Goal: Task Accomplishment & Management: Use online tool/utility

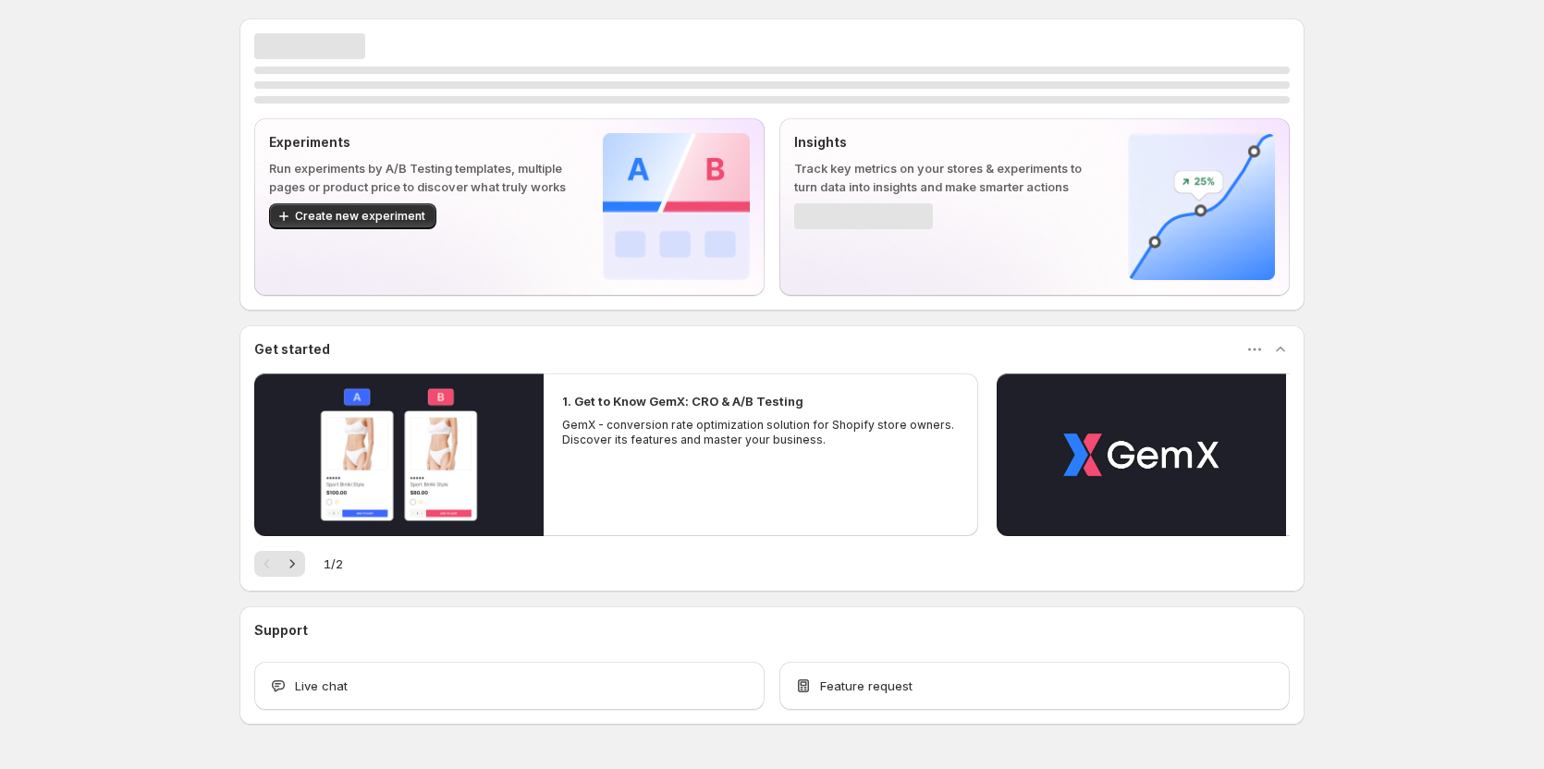
scroll to position [55, 0]
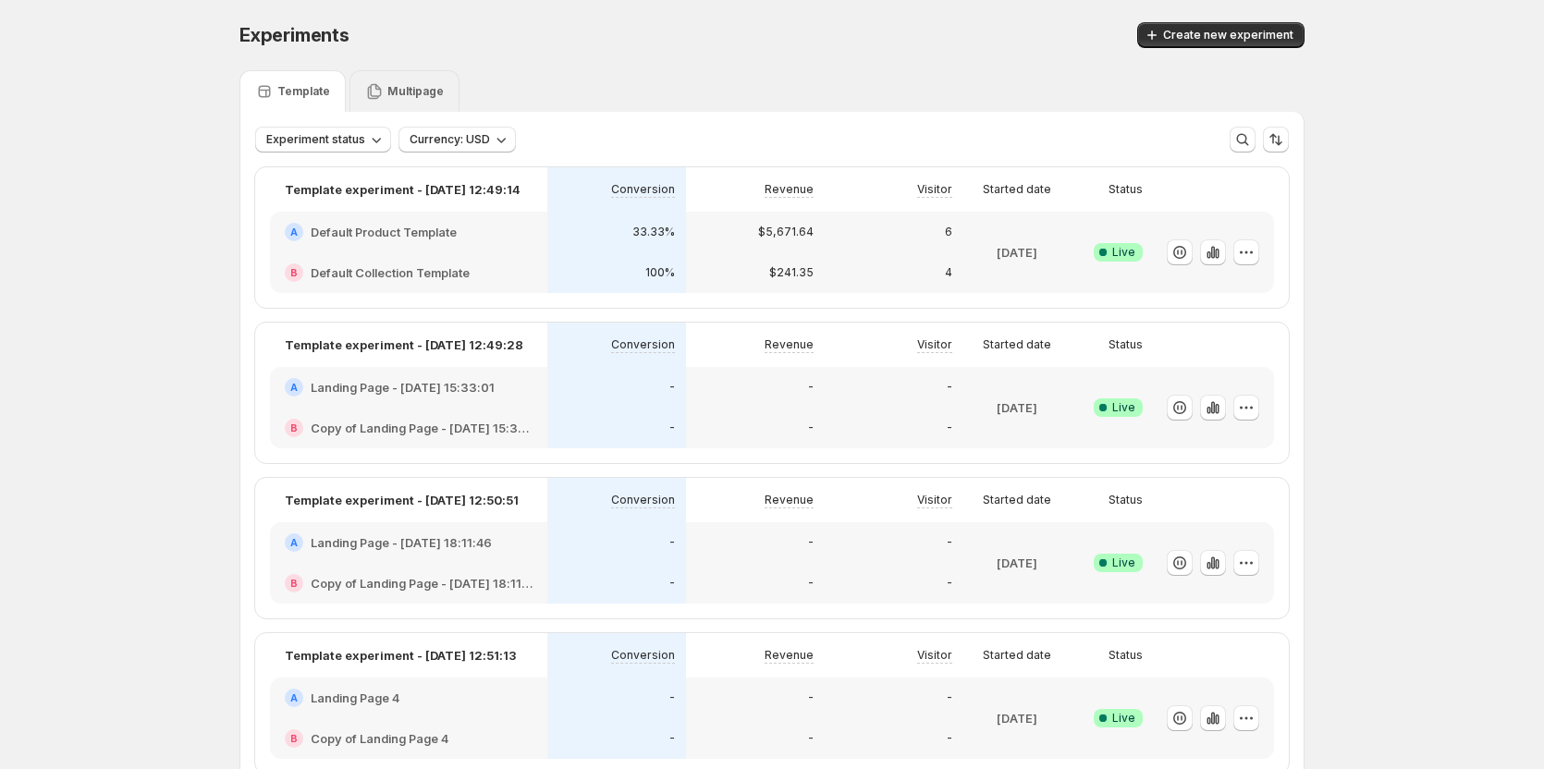
click at [400, 81] on div "Multipage" at bounding box center [405, 91] width 110 height 42
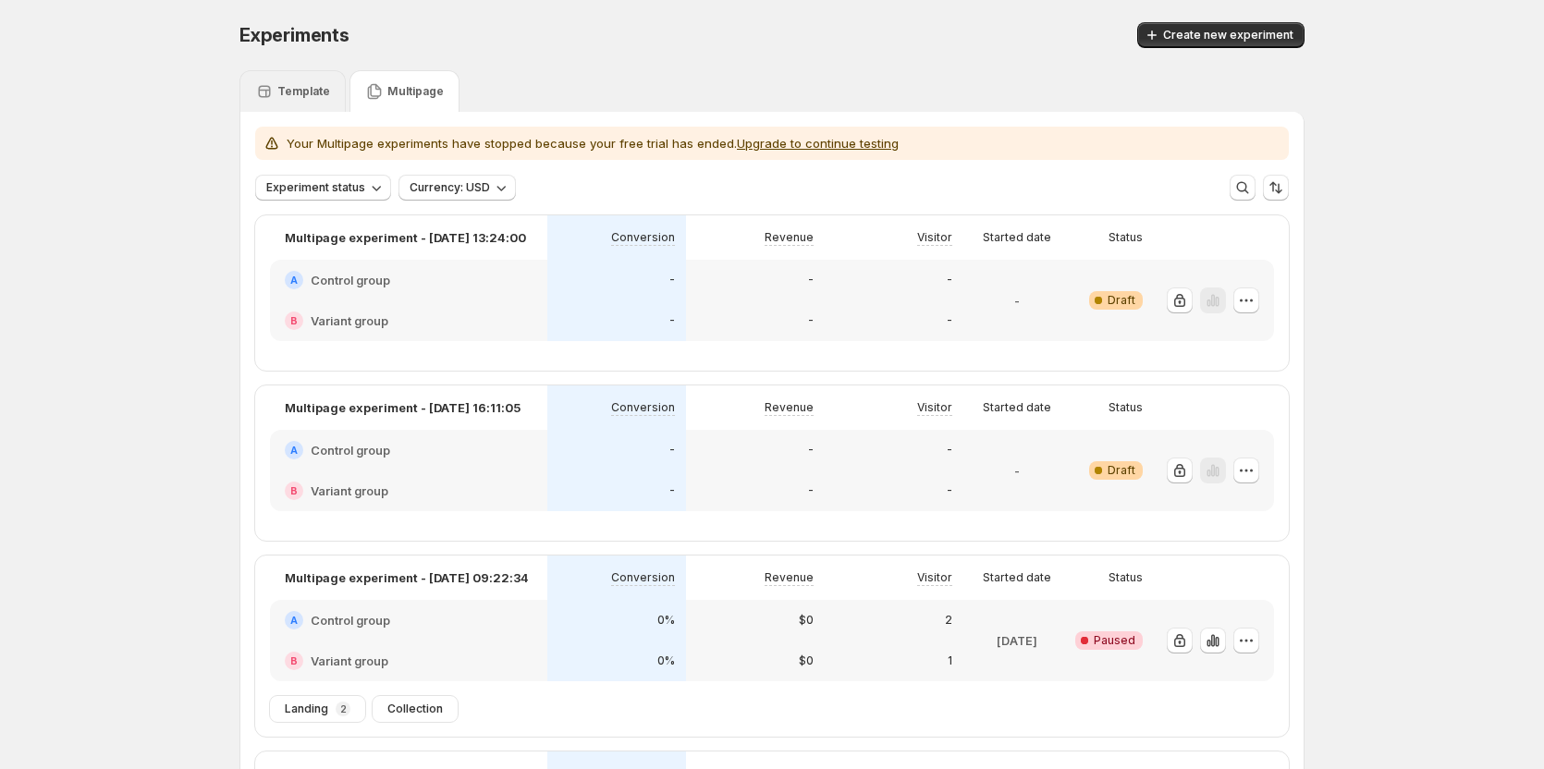
click at [302, 85] on p "Template" at bounding box center [303, 91] width 53 height 15
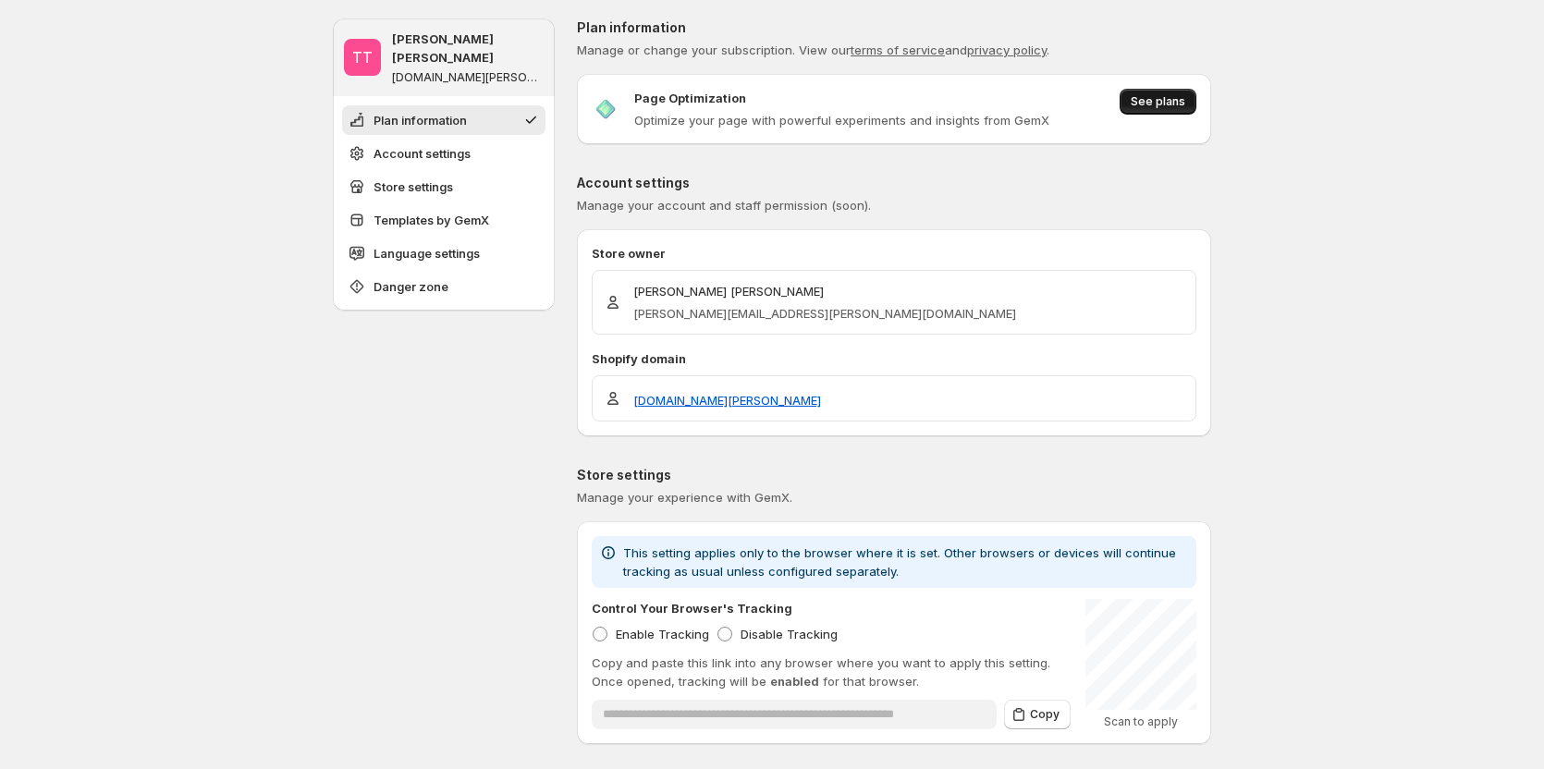
click at [1151, 106] on span "See plans" at bounding box center [1158, 101] width 55 height 15
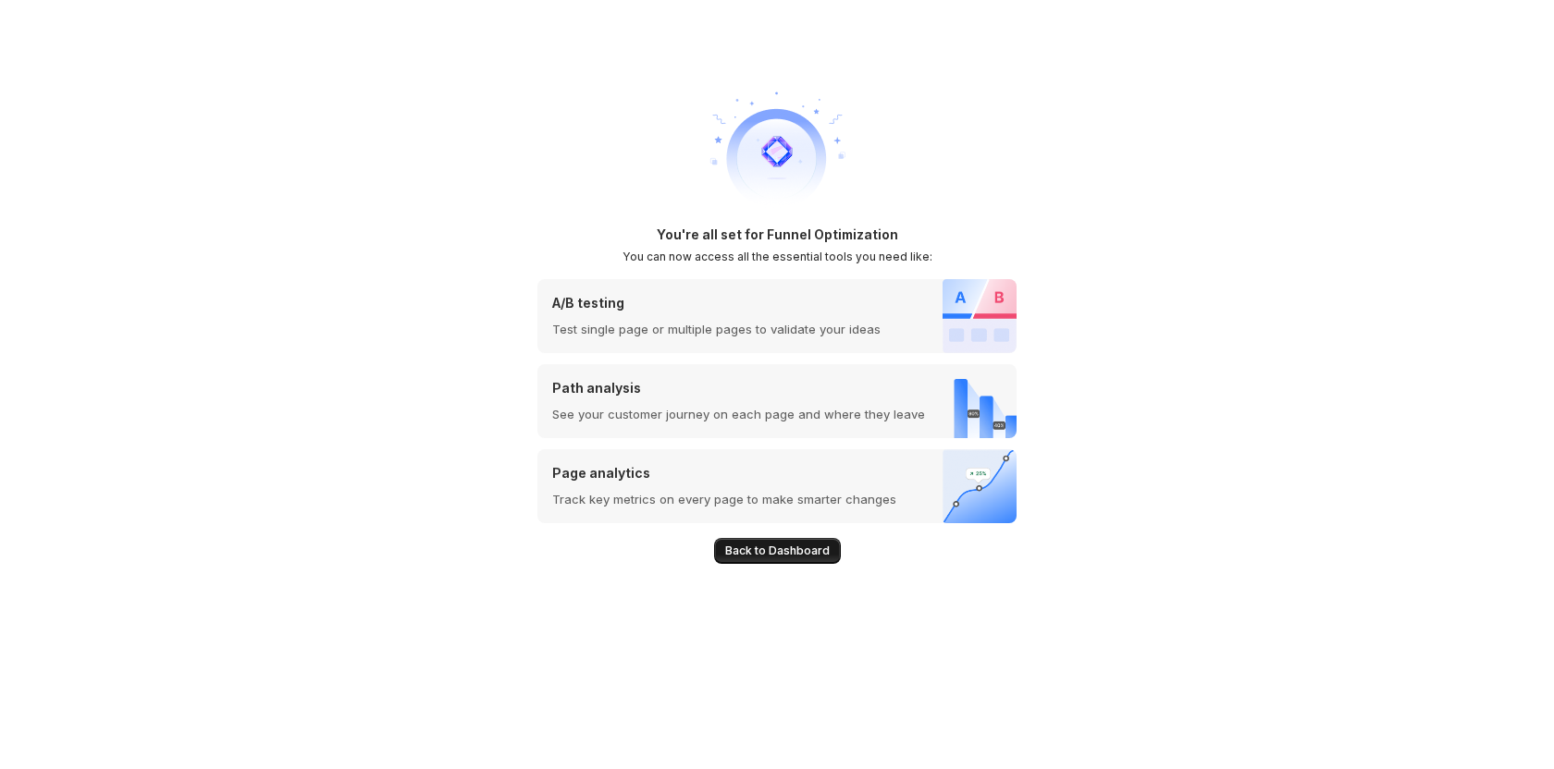
click at [816, 554] on span "Back to Dashboard" at bounding box center [777, 551] width 105 height 15
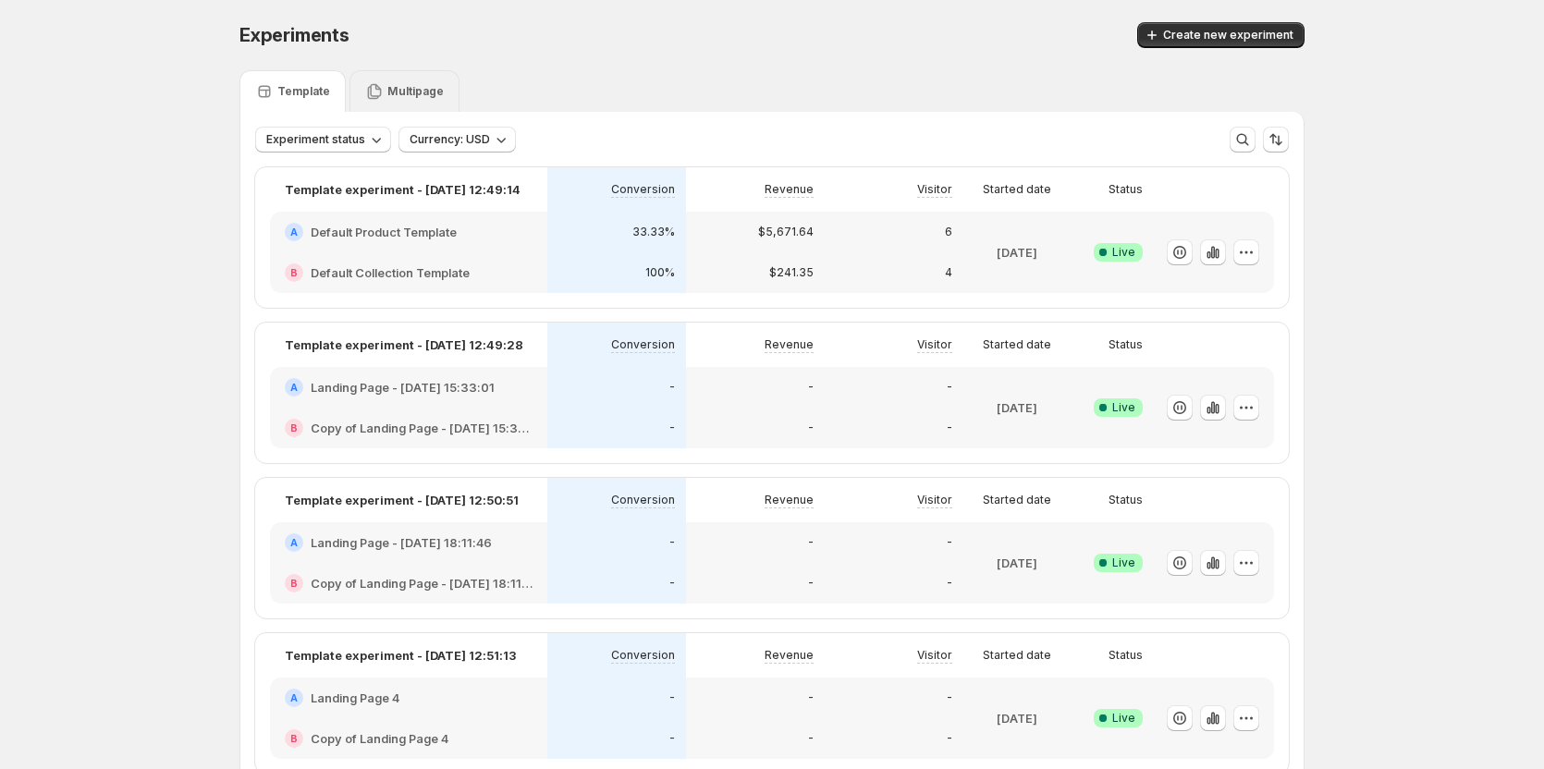
click at [380, 90] on icon at bounding box center [375, 92] width 14 height 16
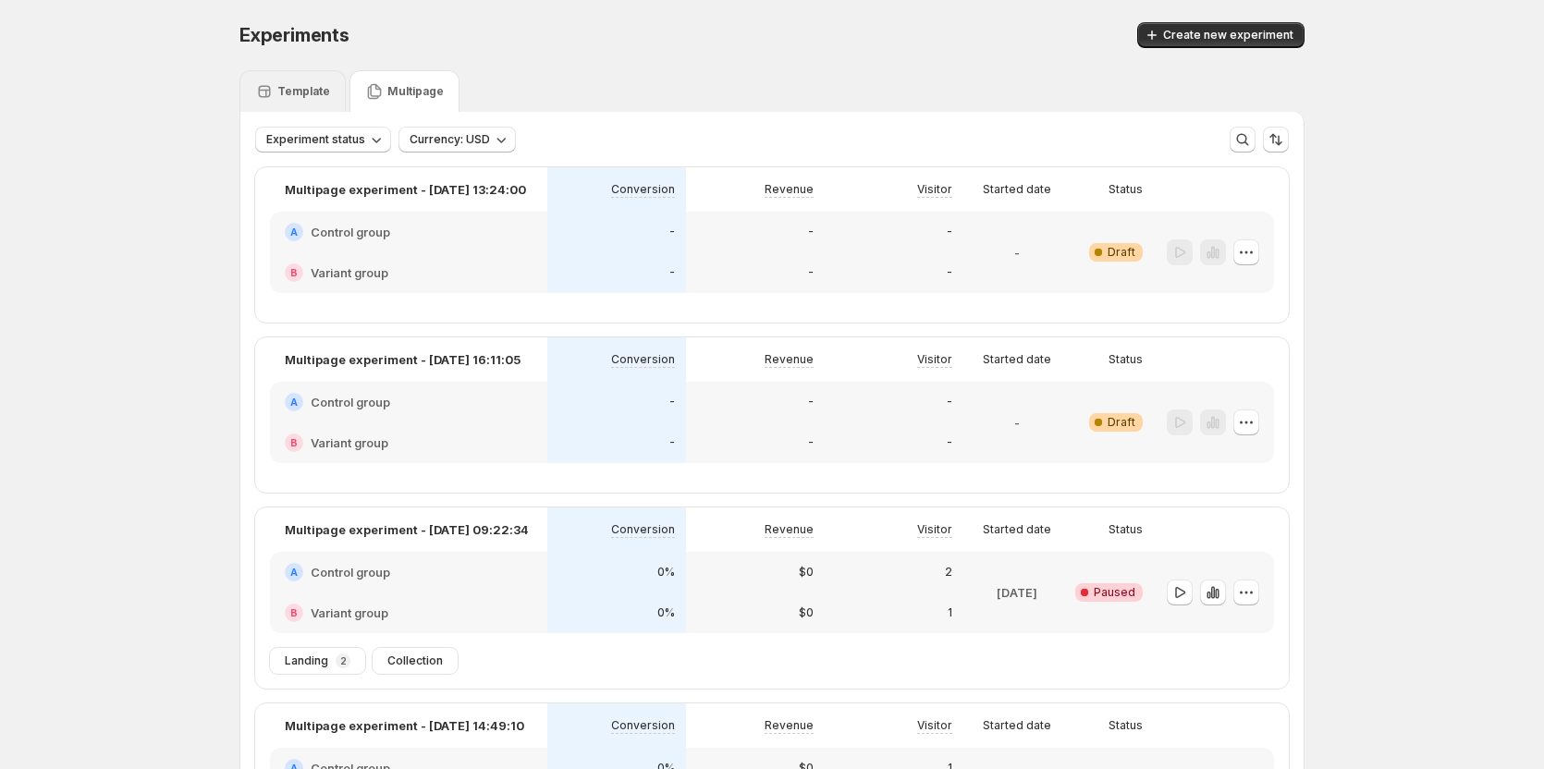
click at [281, 94] on div "Template" at bounding box center [292, 91] width 75 height 18
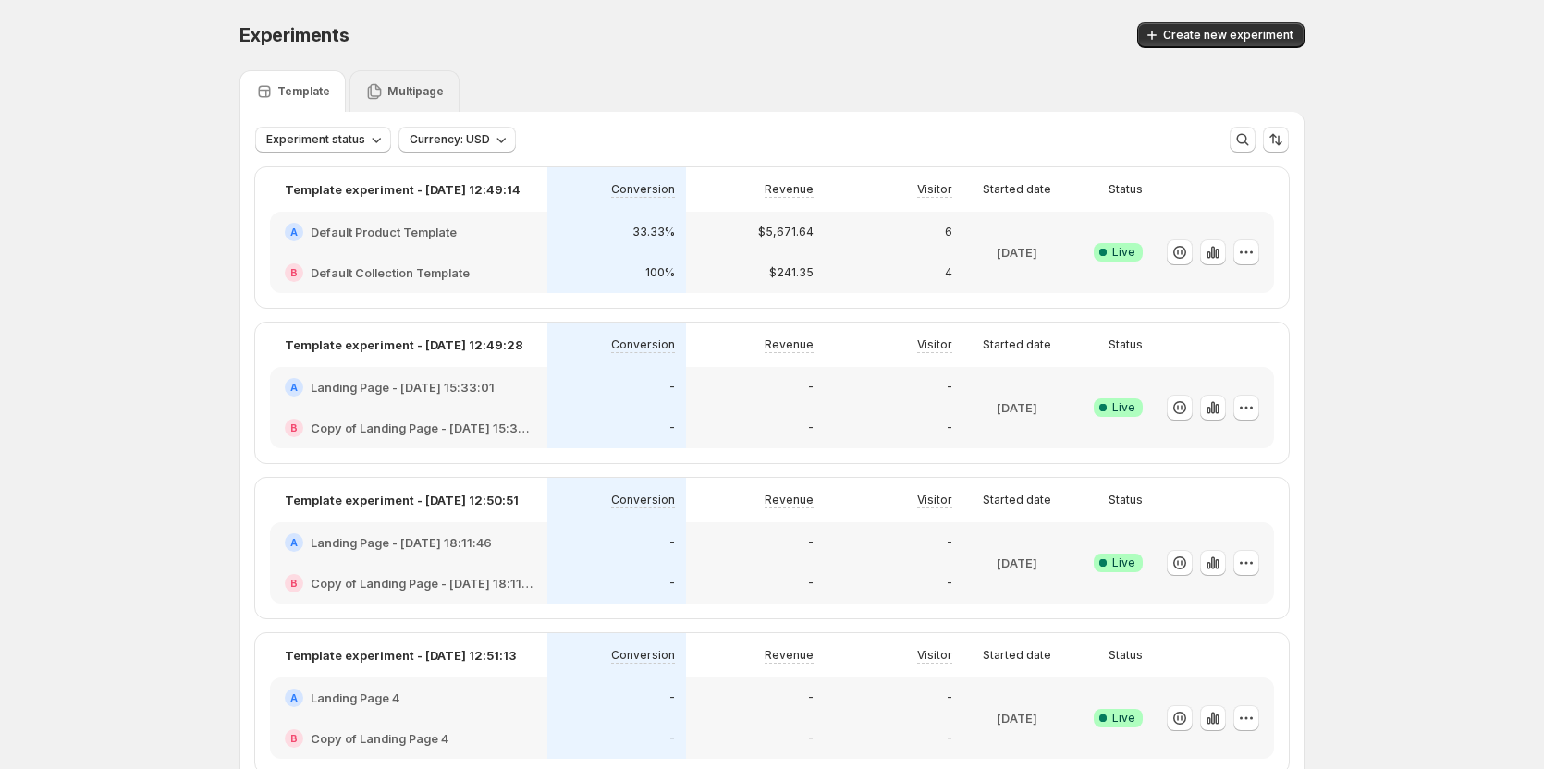
click at [433, 94] on p "Multipage" at bounding box center [415, 91] width 56 height 15
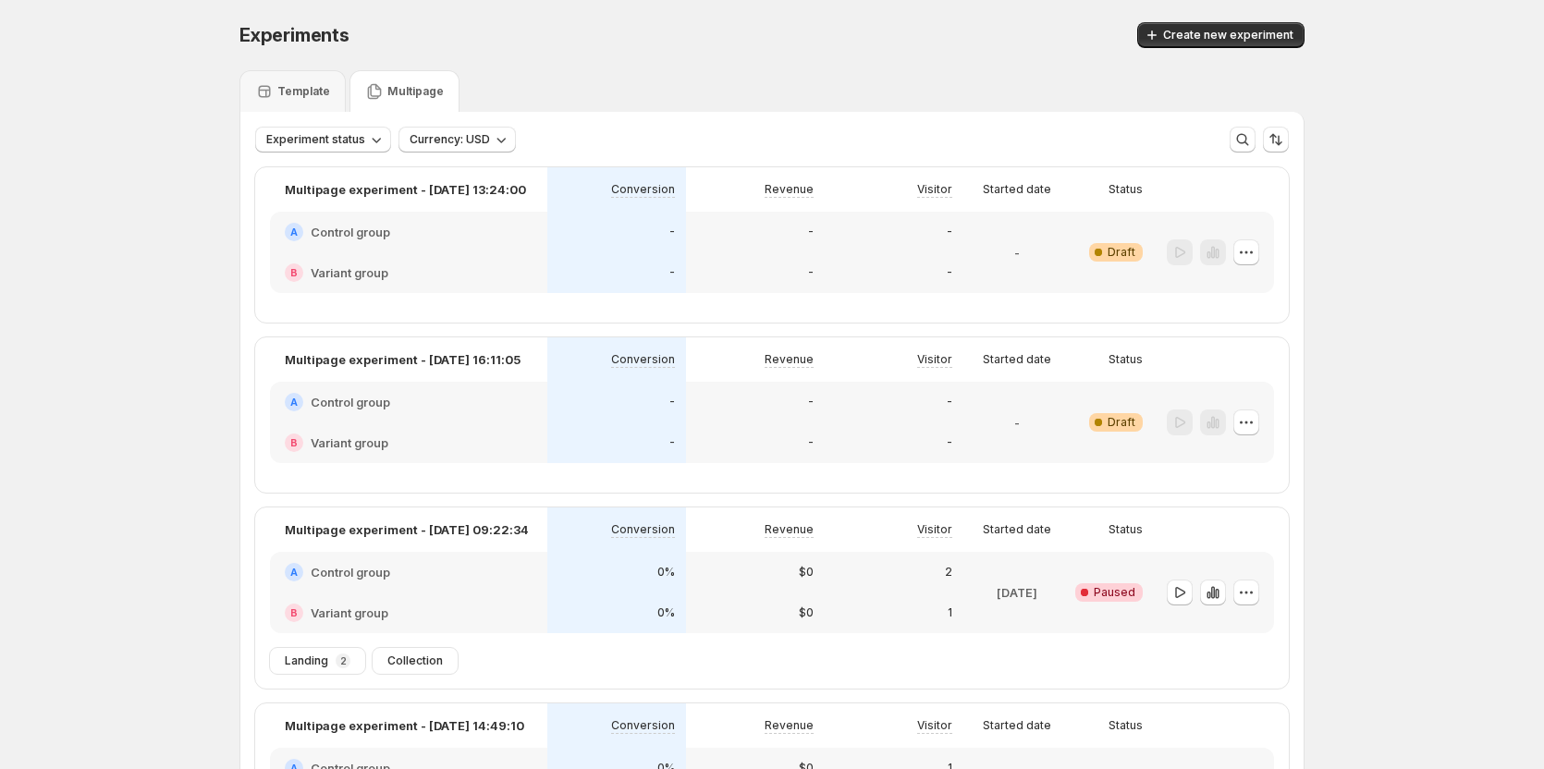
click at [114, 258] on div "Experiments. This page is ready Experiments Create new experiment Template Mult…" at bounding box center [772, 696] width 1544 height 1393
click at [289, 86] on p "Template" at bounding box center [303, 91] width 53 height 15
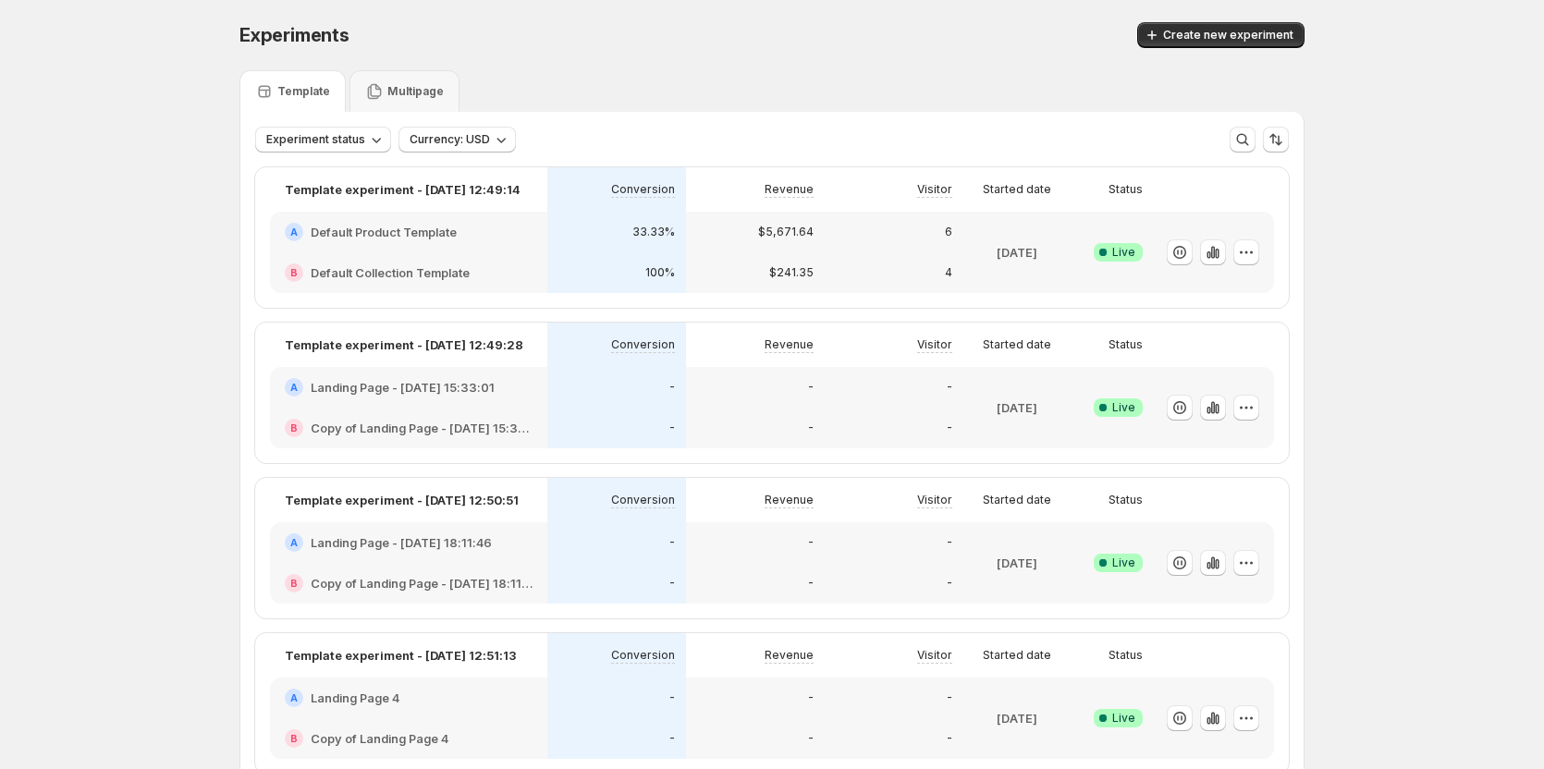
click at [1221, 231] on div at bounding box center [1211, 252] width 98 height 67
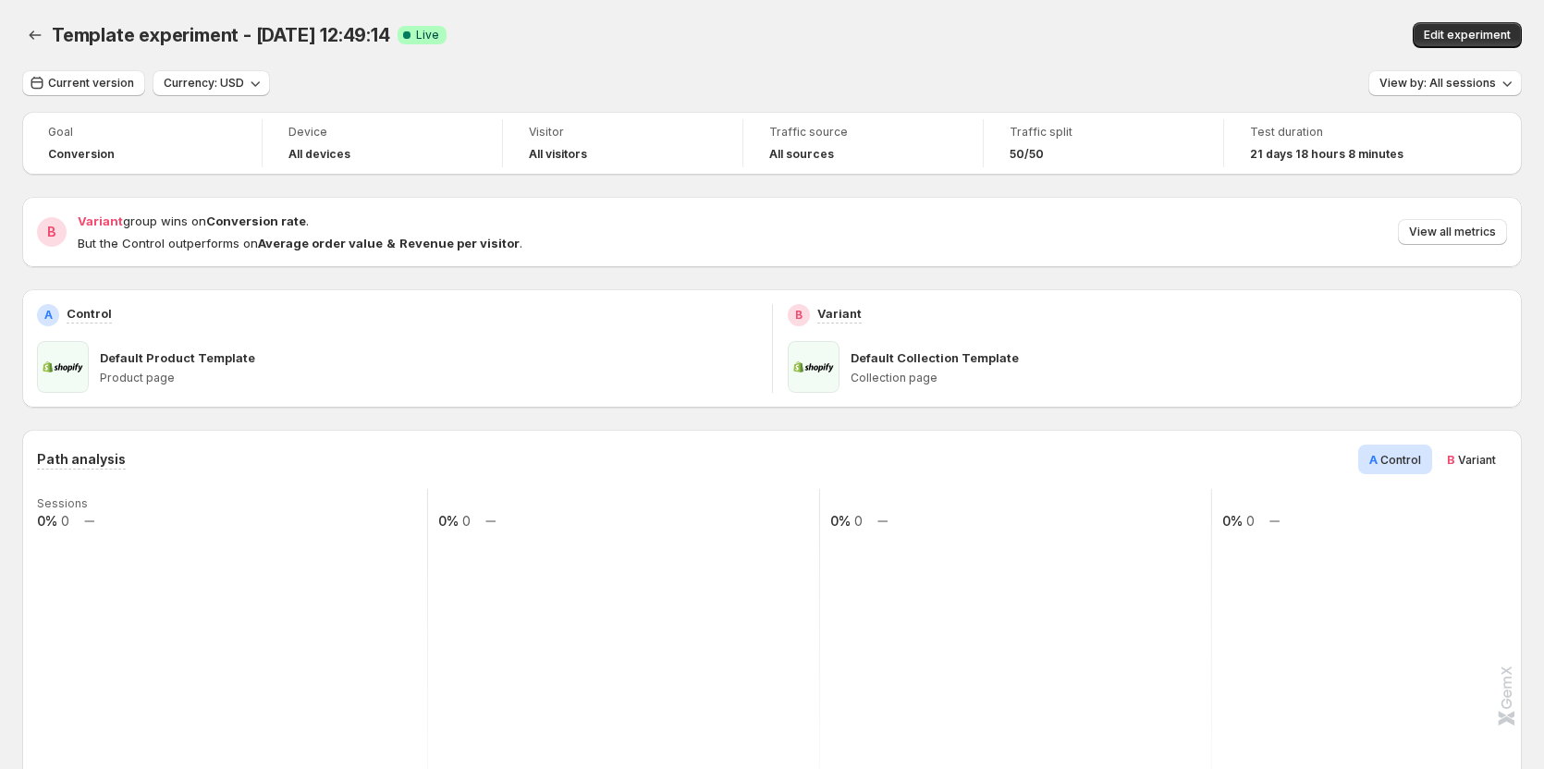
click at [787, 18] on div "Template experiment - [DATE] 12:49:14. This page is ready Template experiment -…" at bounding box center [772, 35] width 1500 height 70
click at [1483, 35] on span "Edit experiment" at bounding box center [1467, 35] width 87 height 15
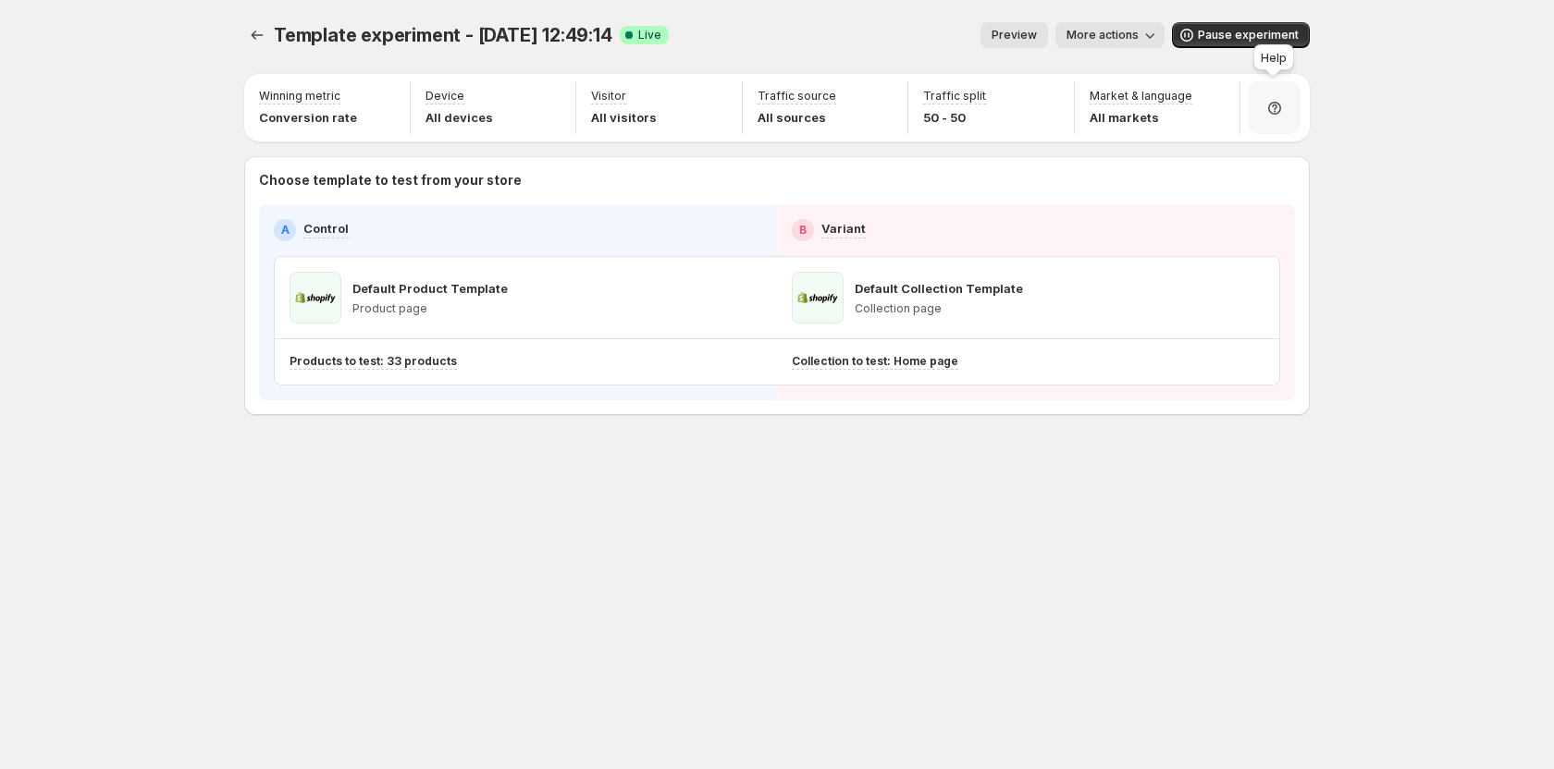
click at [1270, 112] on icon at bounding box center [1274, 108] width 13 height 13
click at [258, 39] on icon "Experiments" at bounding box center [257, 35] width 18 height 18
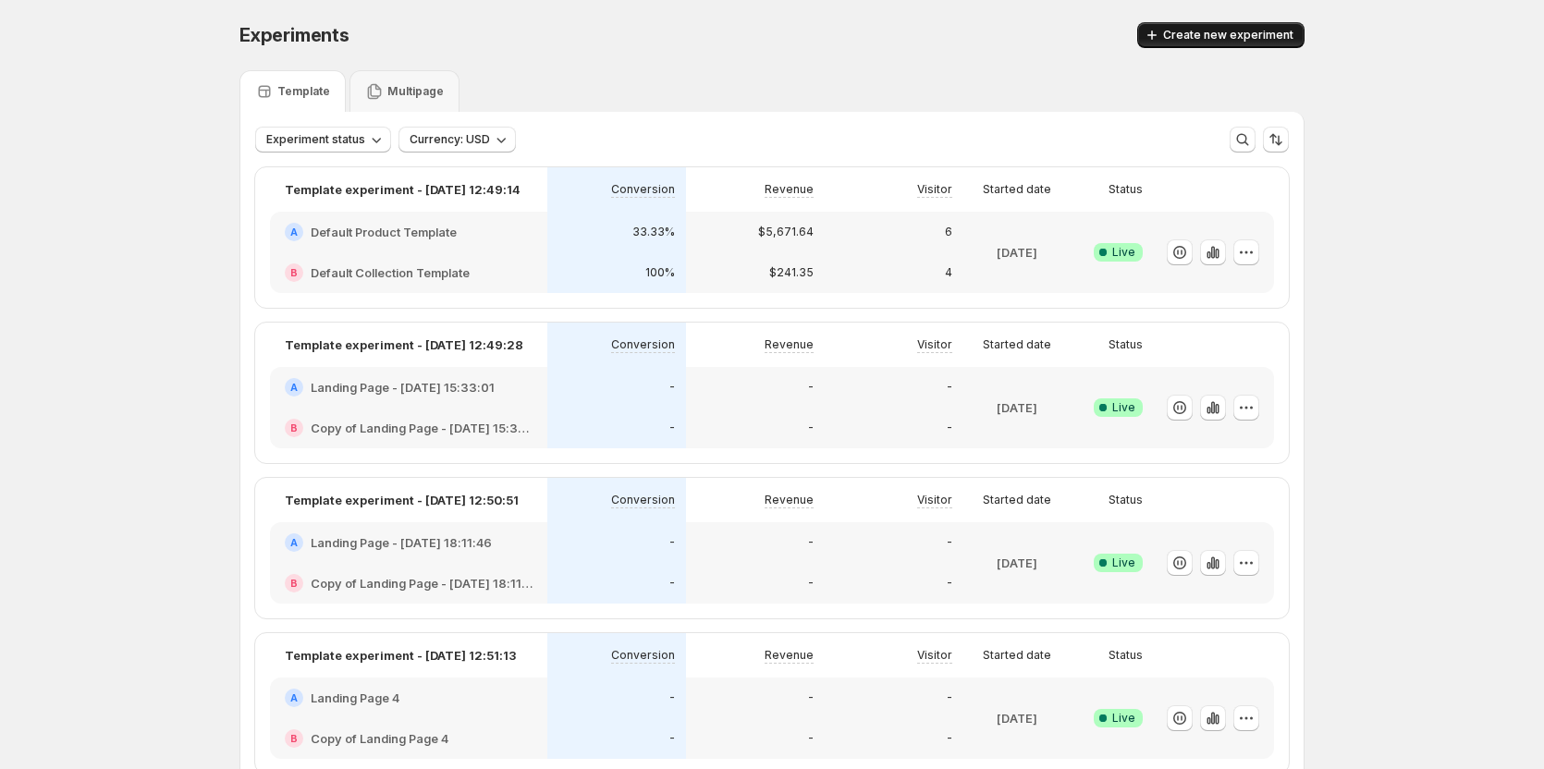
click at [1262, 24] on button "Create new experiment" at bounding box center [1220, 35] width 167 height 26
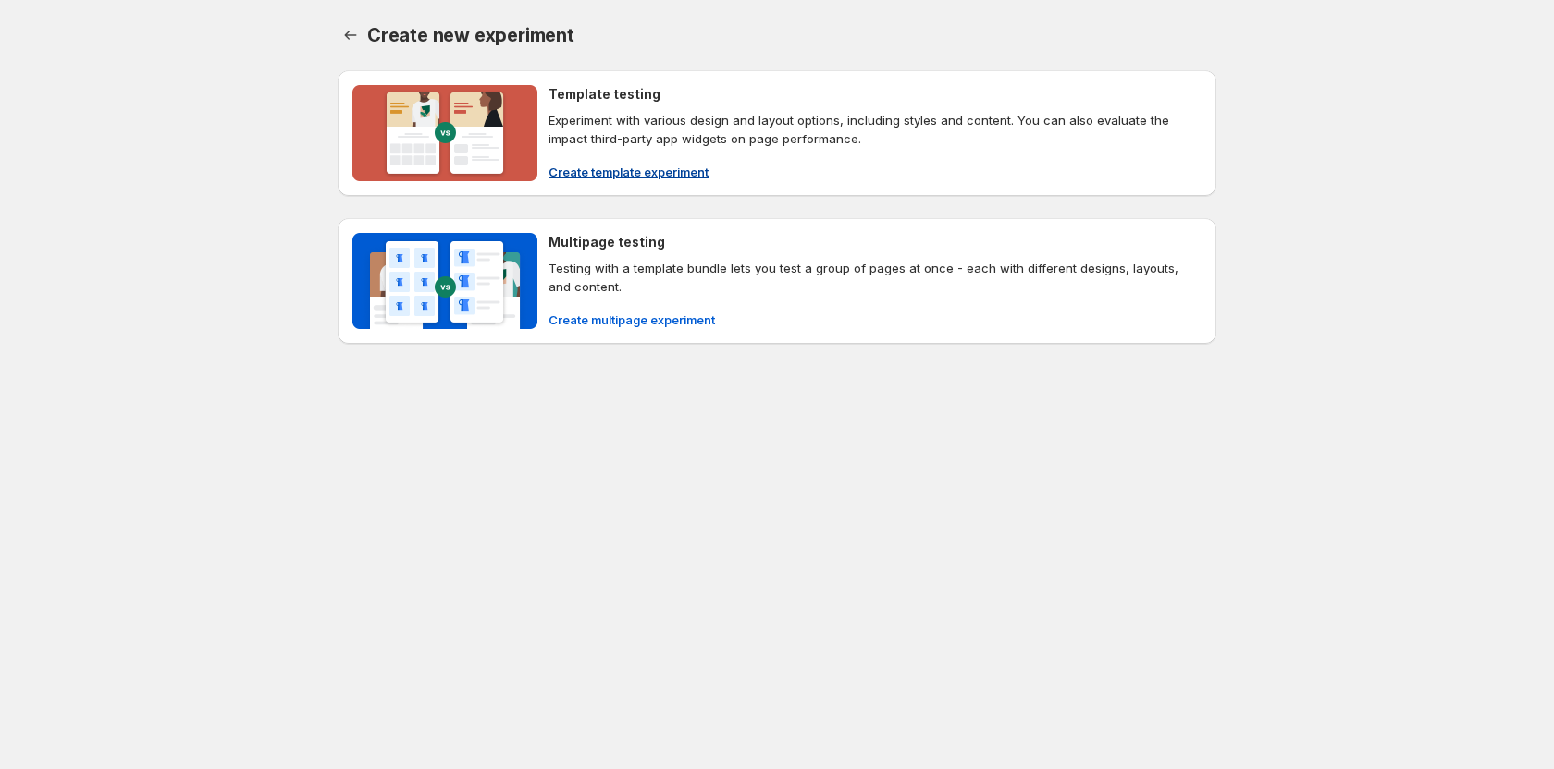
click at [619, 178] on span "Create template experiment" at bounding box center [628, 172] width 160 height 18
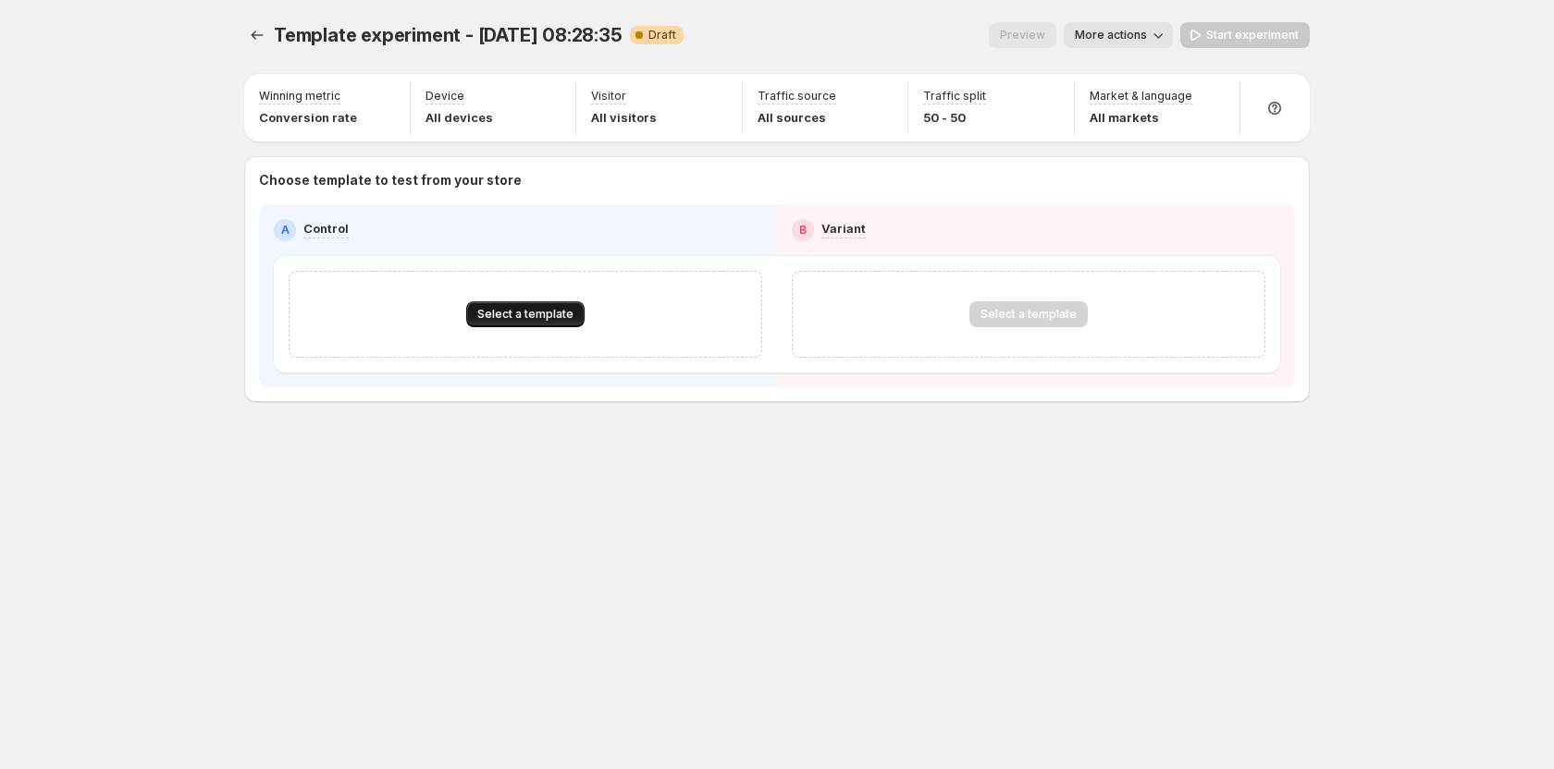
click at [555, 309] on span "Select a template" at bounding box center [525, 314] width 96 height 15
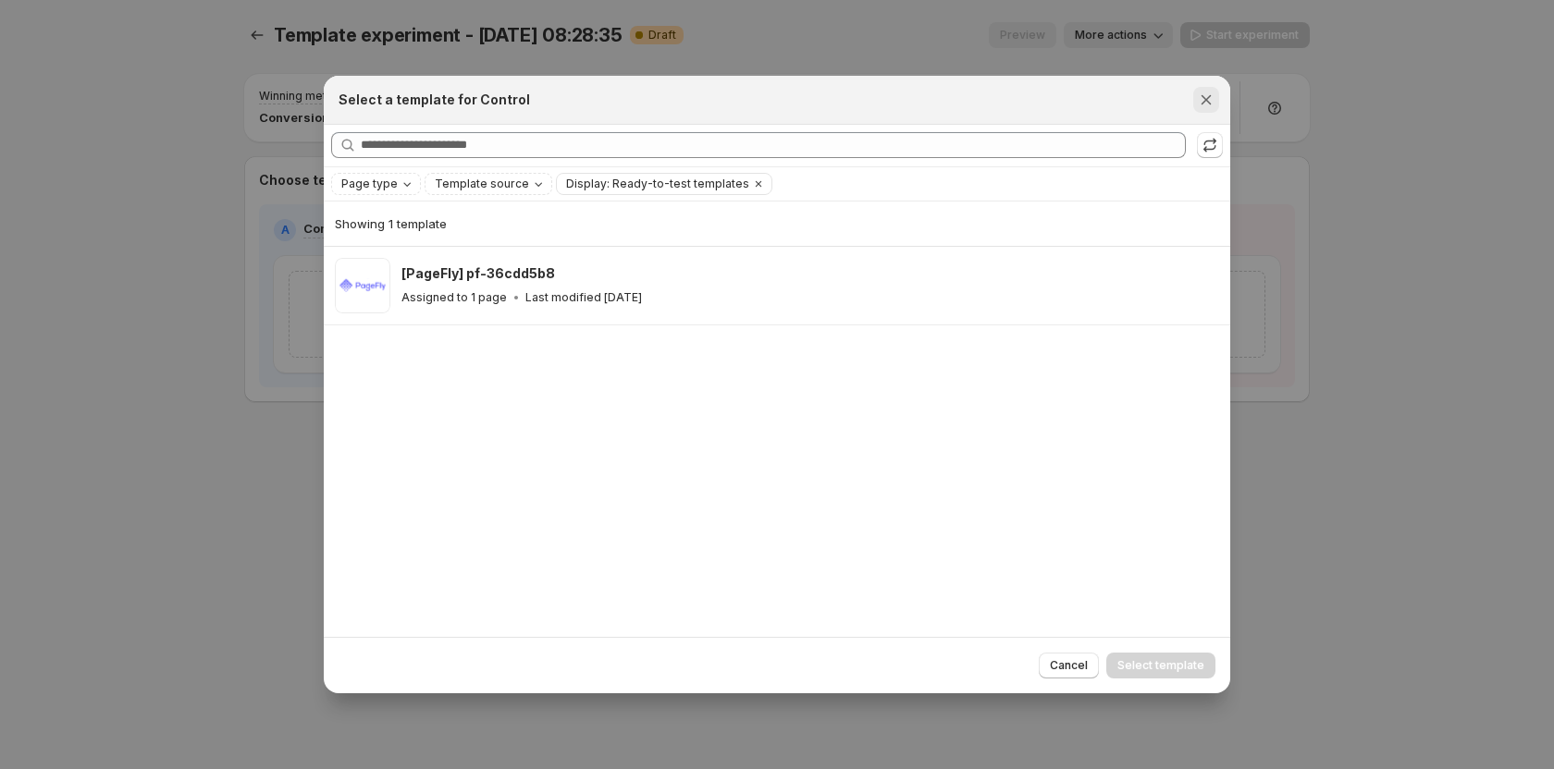
click at [1213, 99] on icon "Close" at bounding box center [1206, 100] width 18 height 18
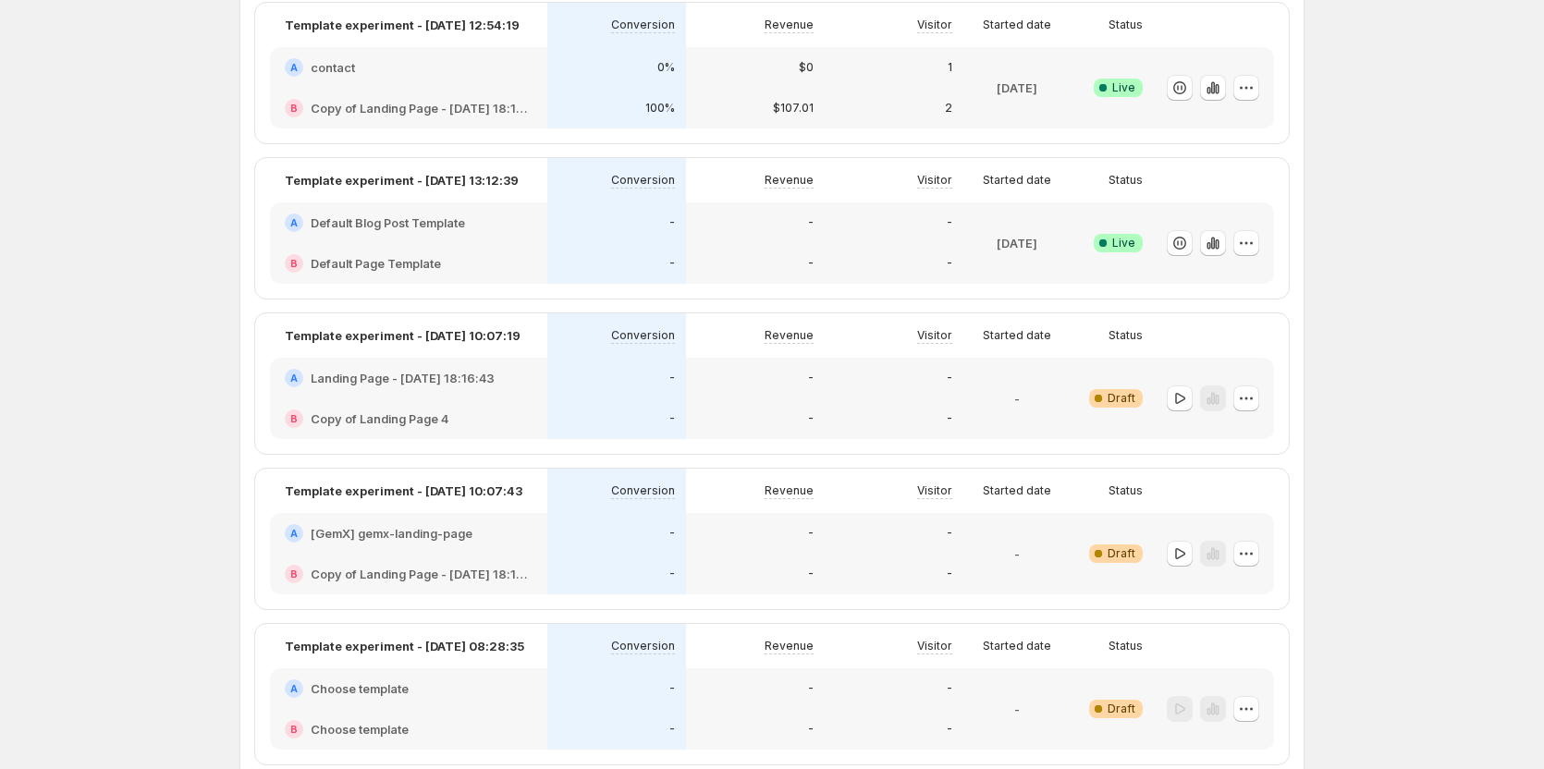
scroll to position [1363, 0]
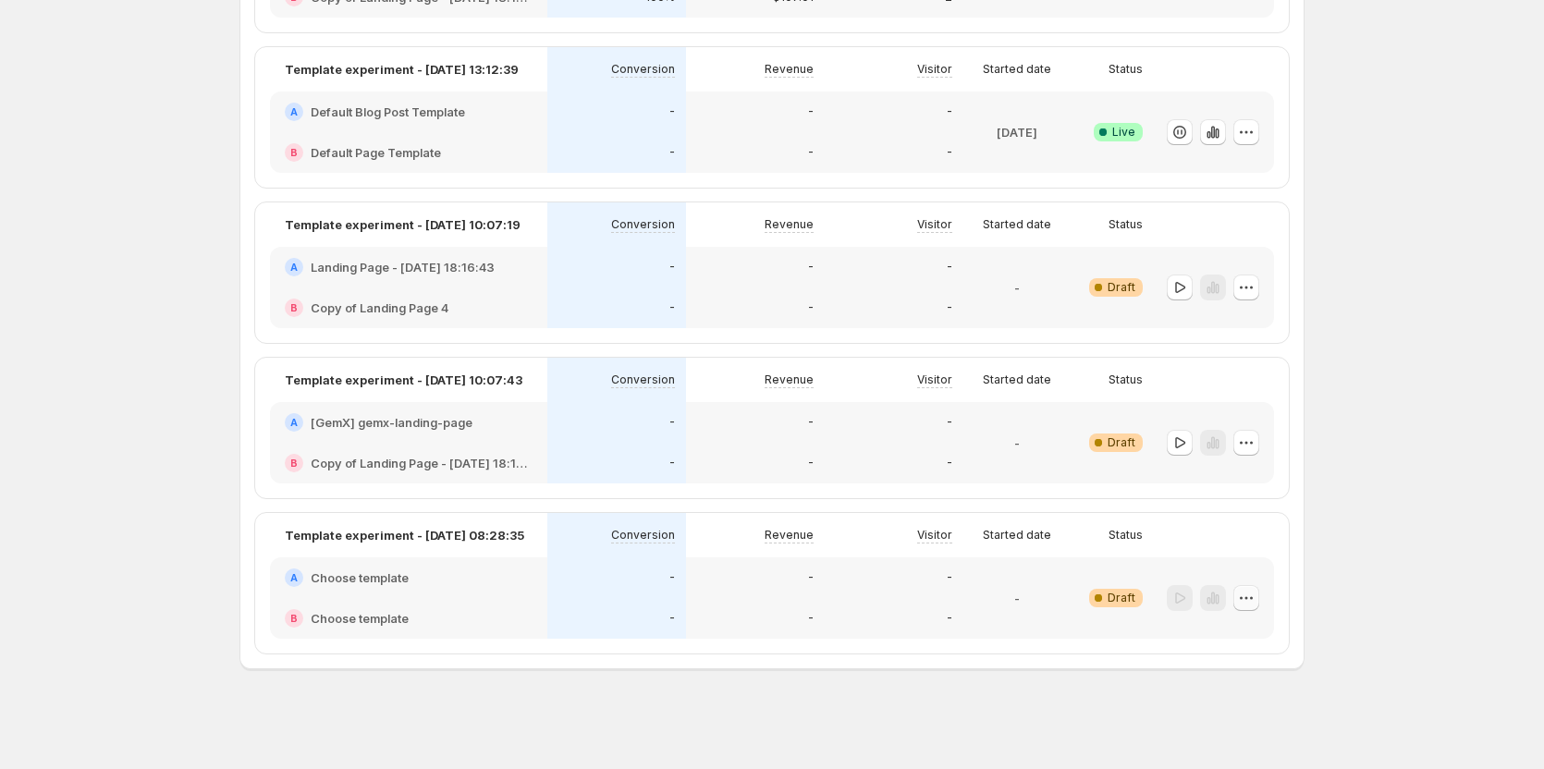
click at [1246, 601] on icon "button" at bounding box center [1246, 598] width 18 height 18
click at [1207, 551] on span "Delete" at bounding box center [1266, 560] width 134 height 18
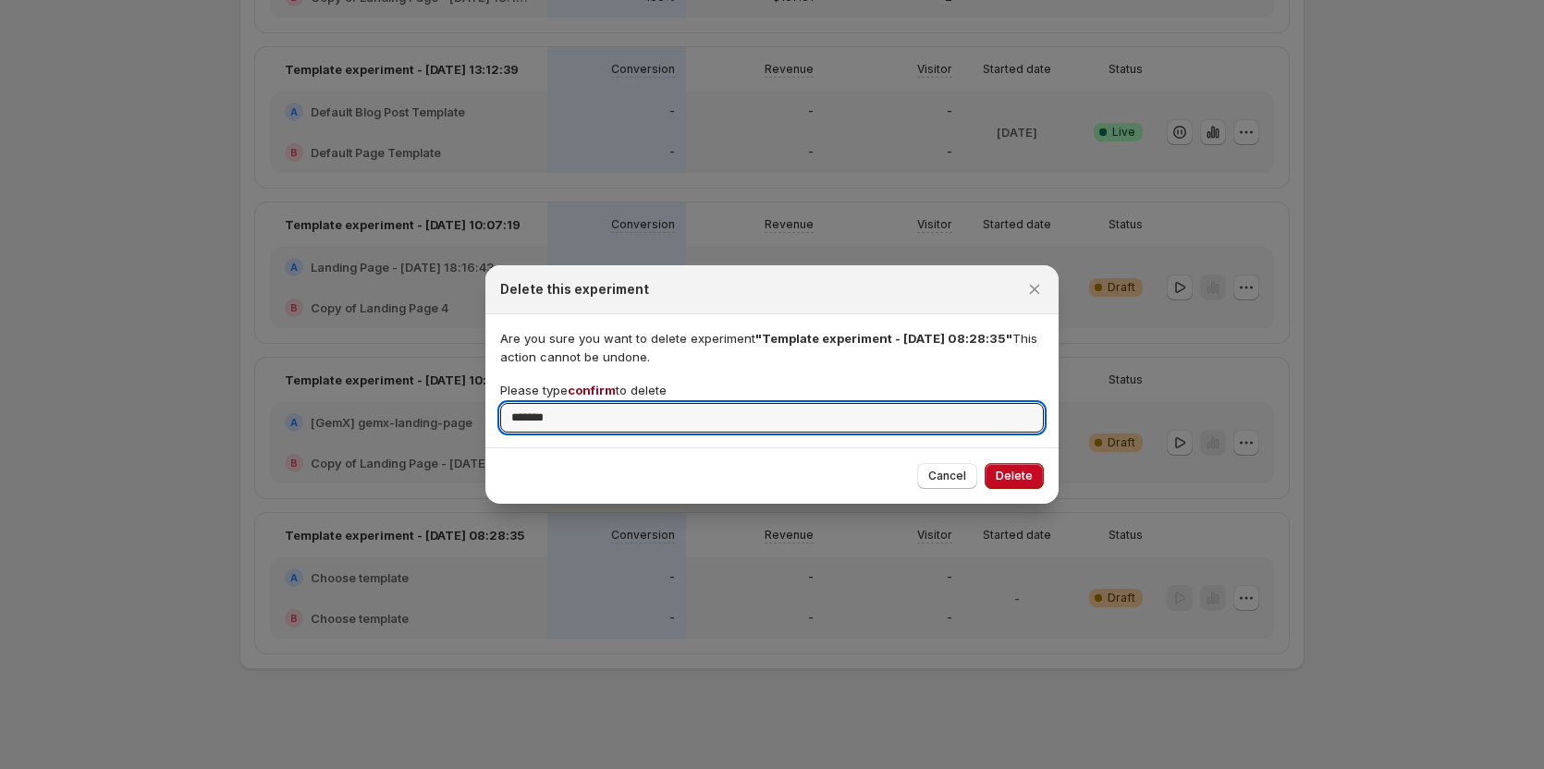
type input "*******"
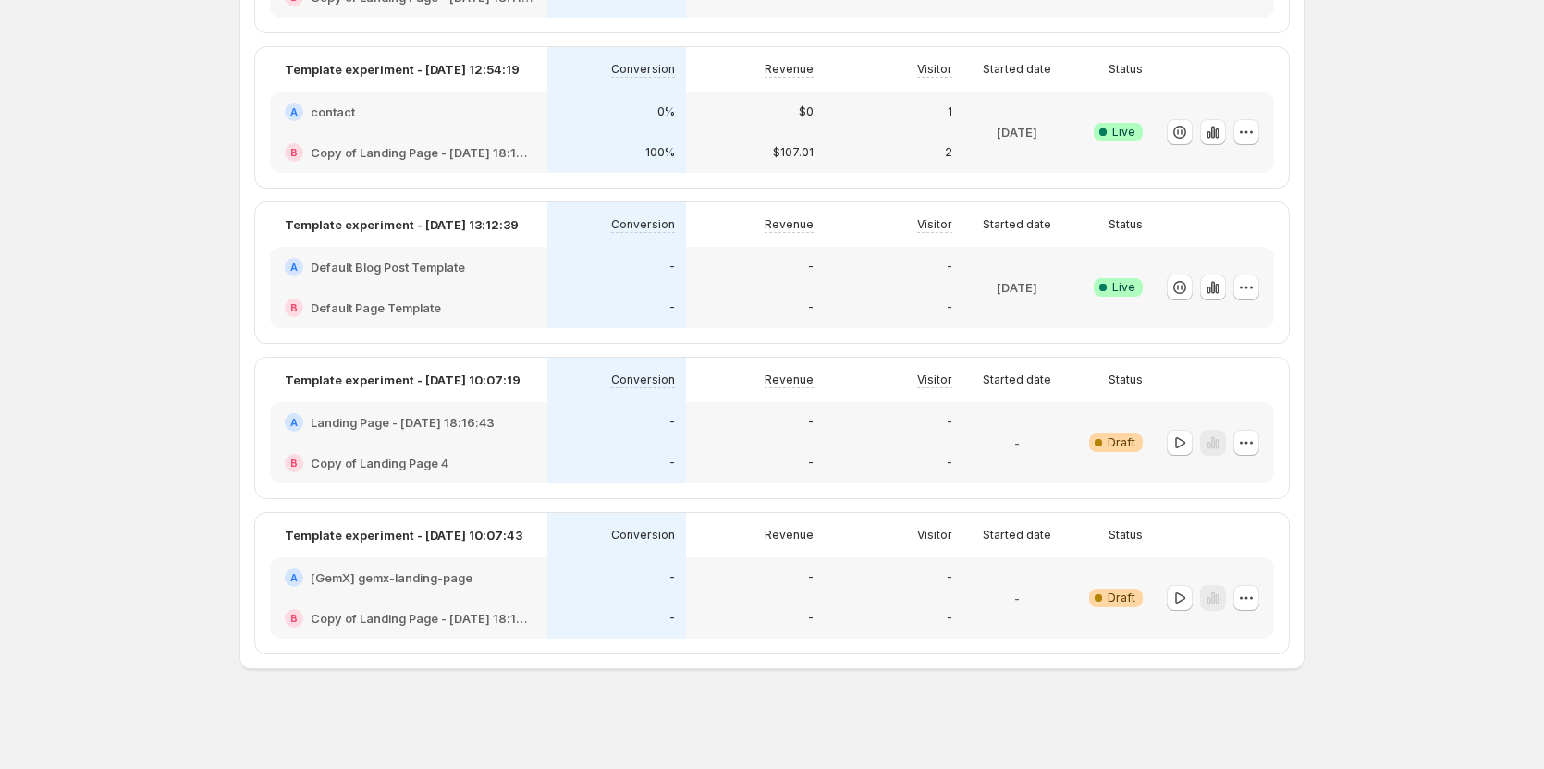
scroll to position [1208, 0]
click at [1254, 435] on icon "button" at bounding box center [1246, 443] width 18 height 18
click at [1181, 600] on icon "button" at bounding box center [1183, 607] width 18 height 18
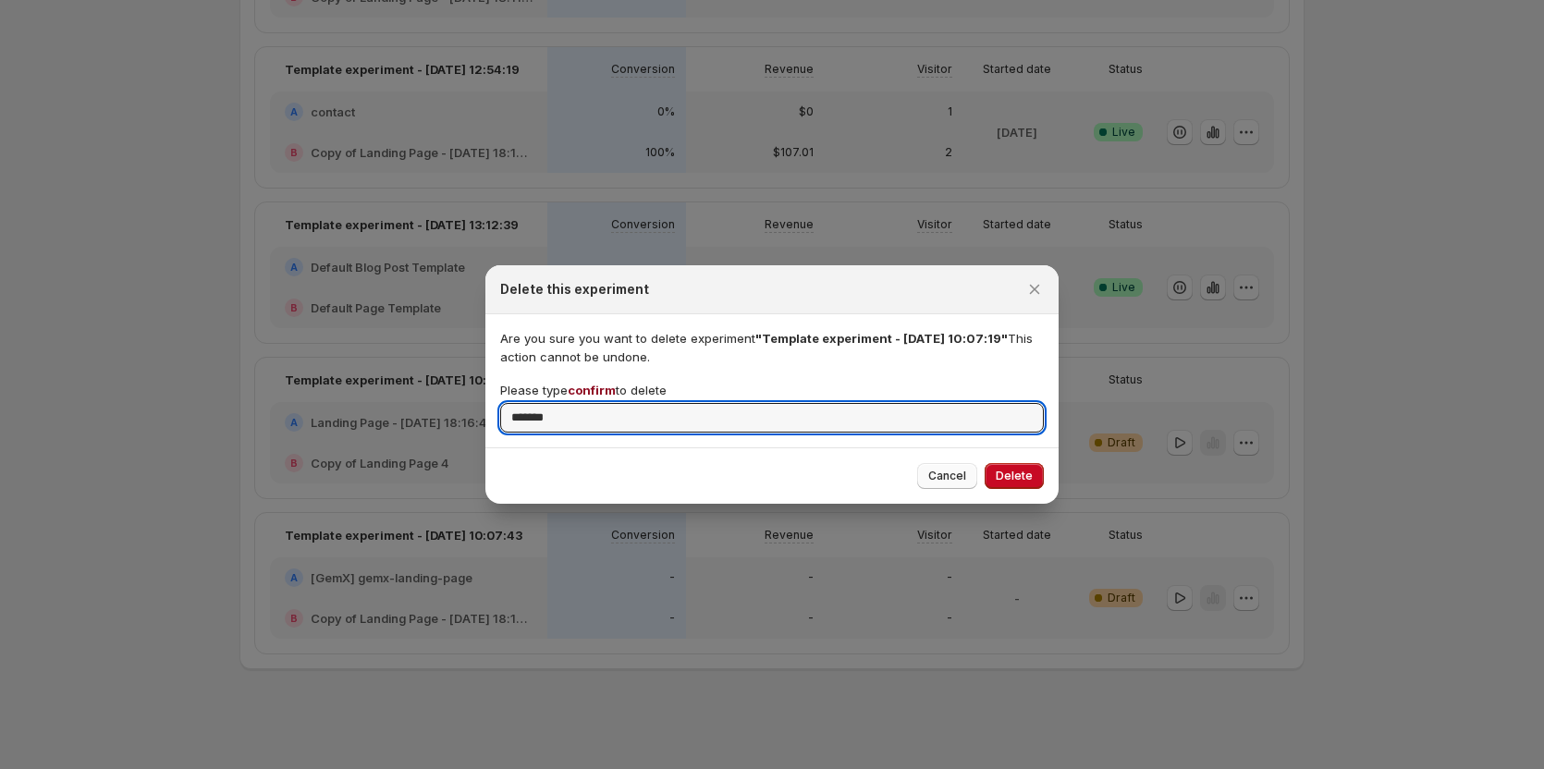
type input "*******"
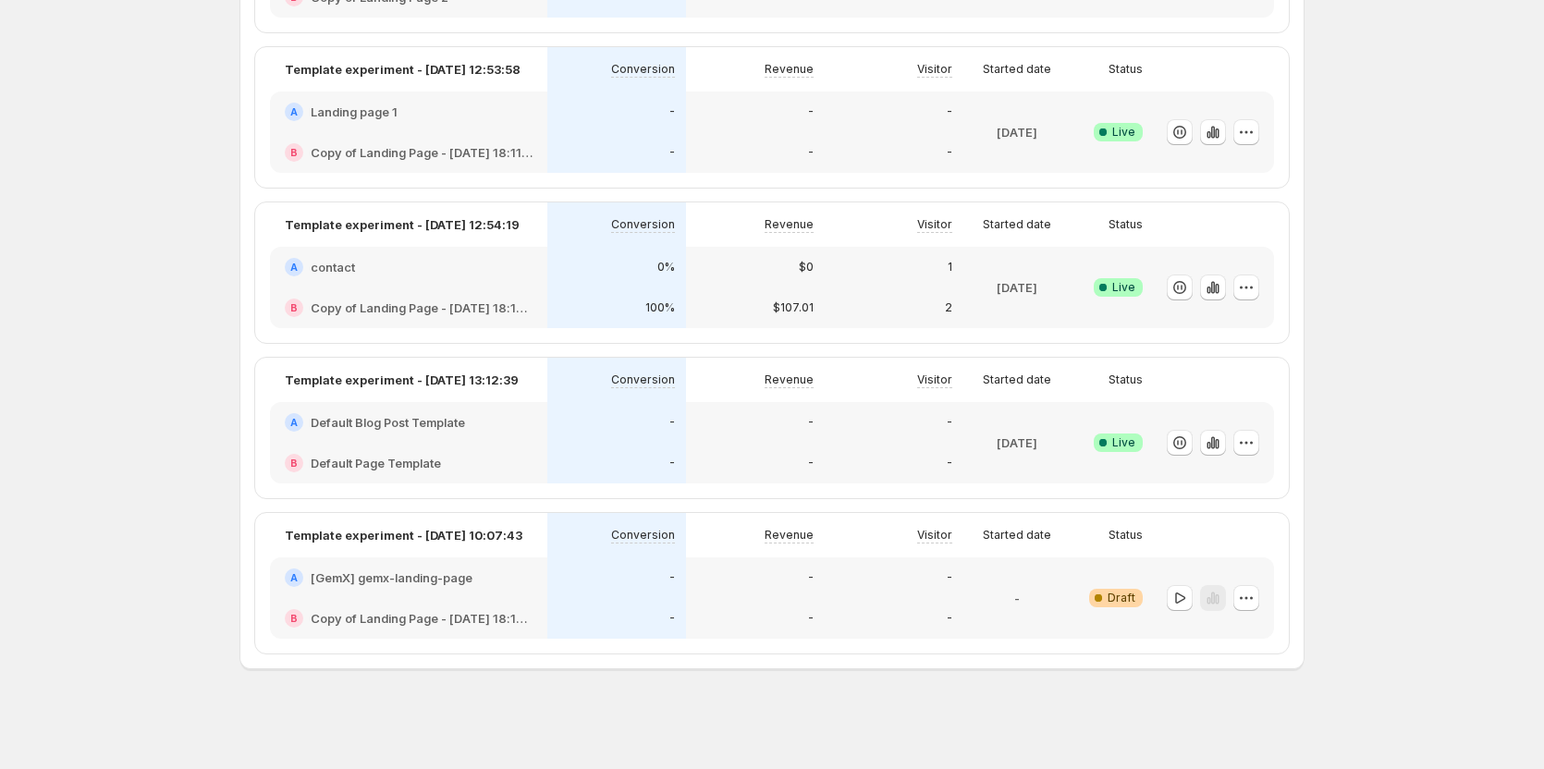
scroll to position [1052, 0]
click at [1253, 609] on button "button" at bounding box center [1247, 598] width 26 height 26
click at [1211, 570] on button "Delete" at bounding box center [1253, 561] width 169 height 30
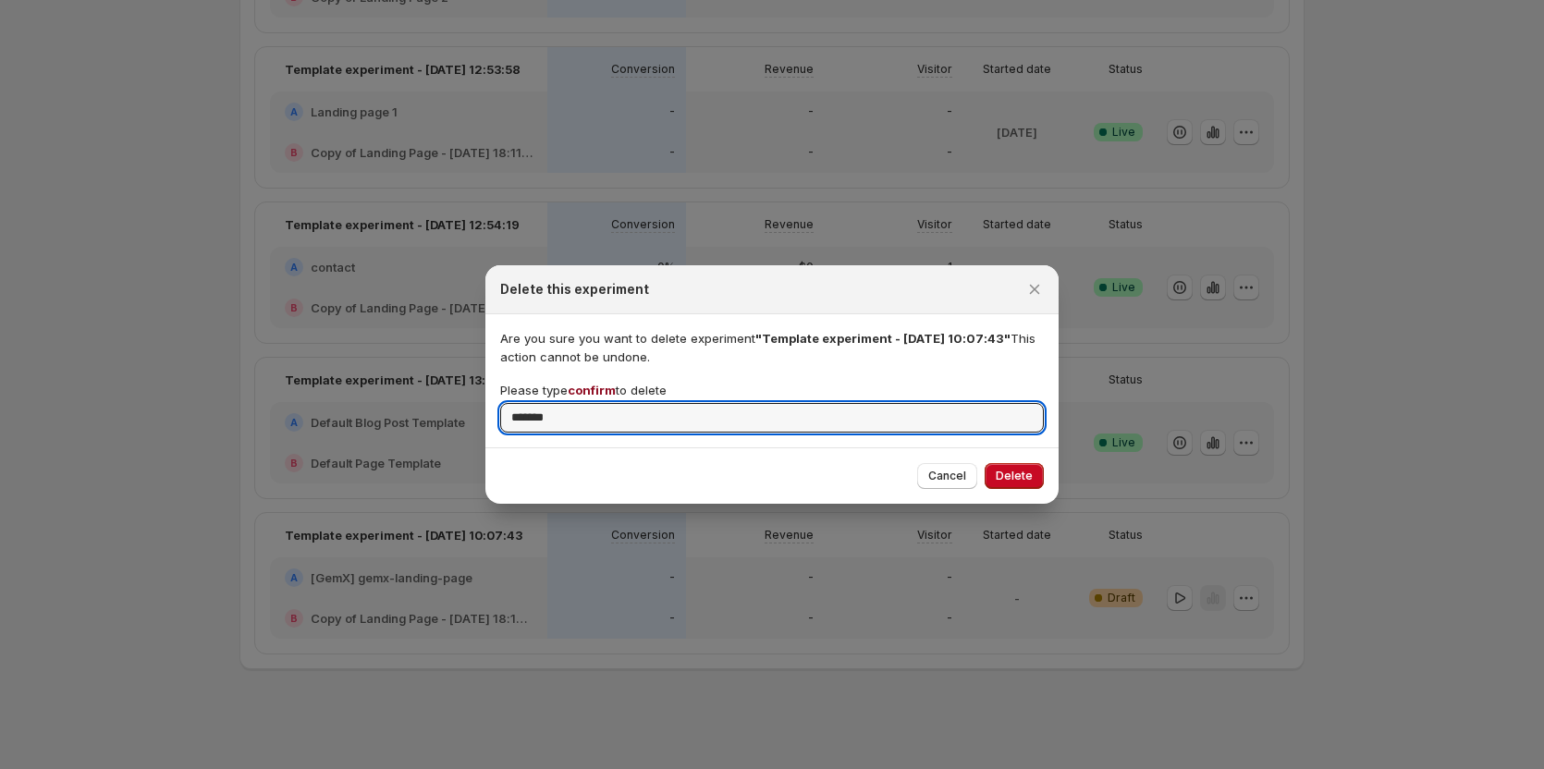
type input "*******"
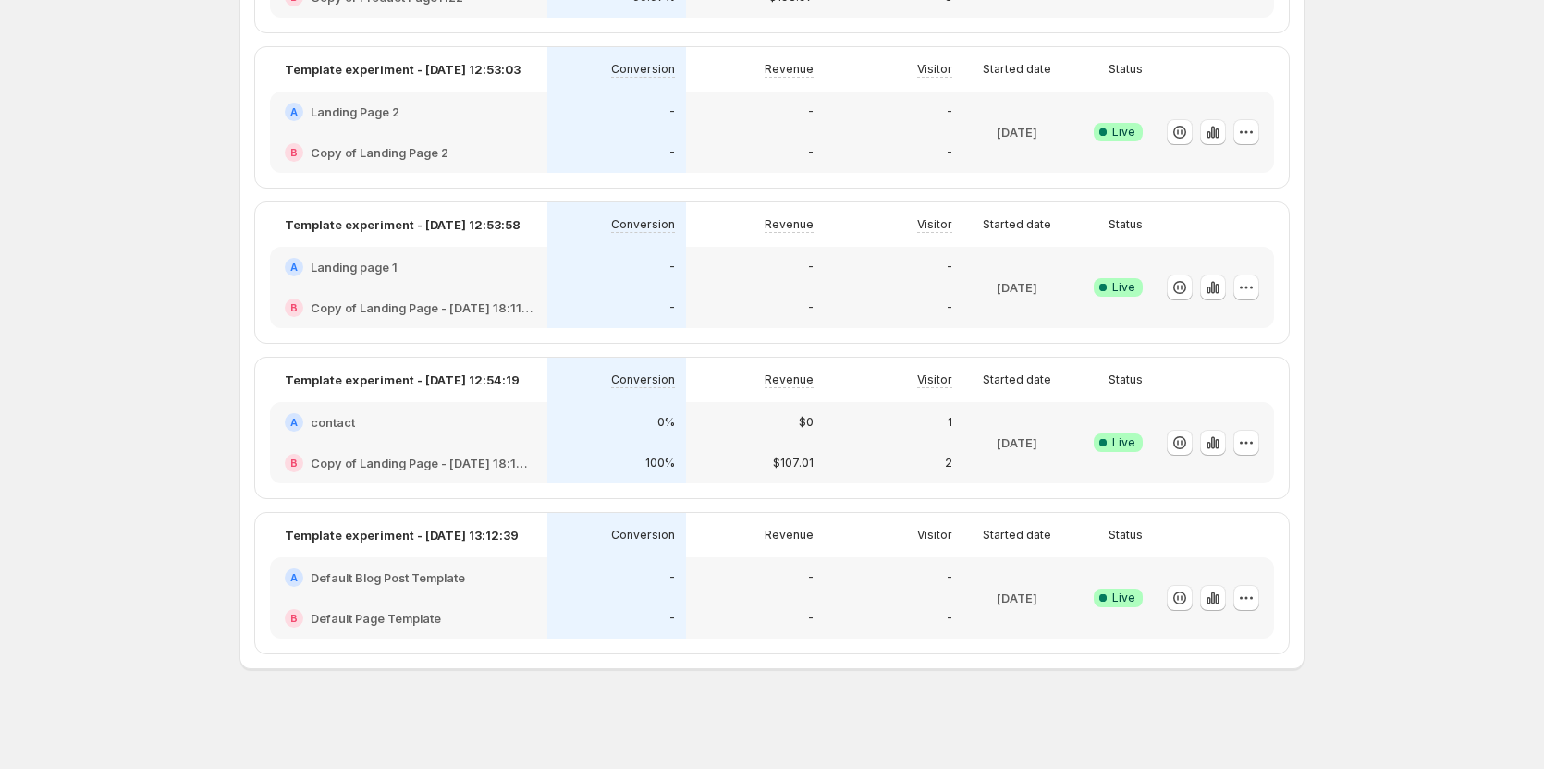
scroll to position [897, 0]
click at [1179, 602] on icon "button" at bounding box center [1180, 598] width 18 height 18
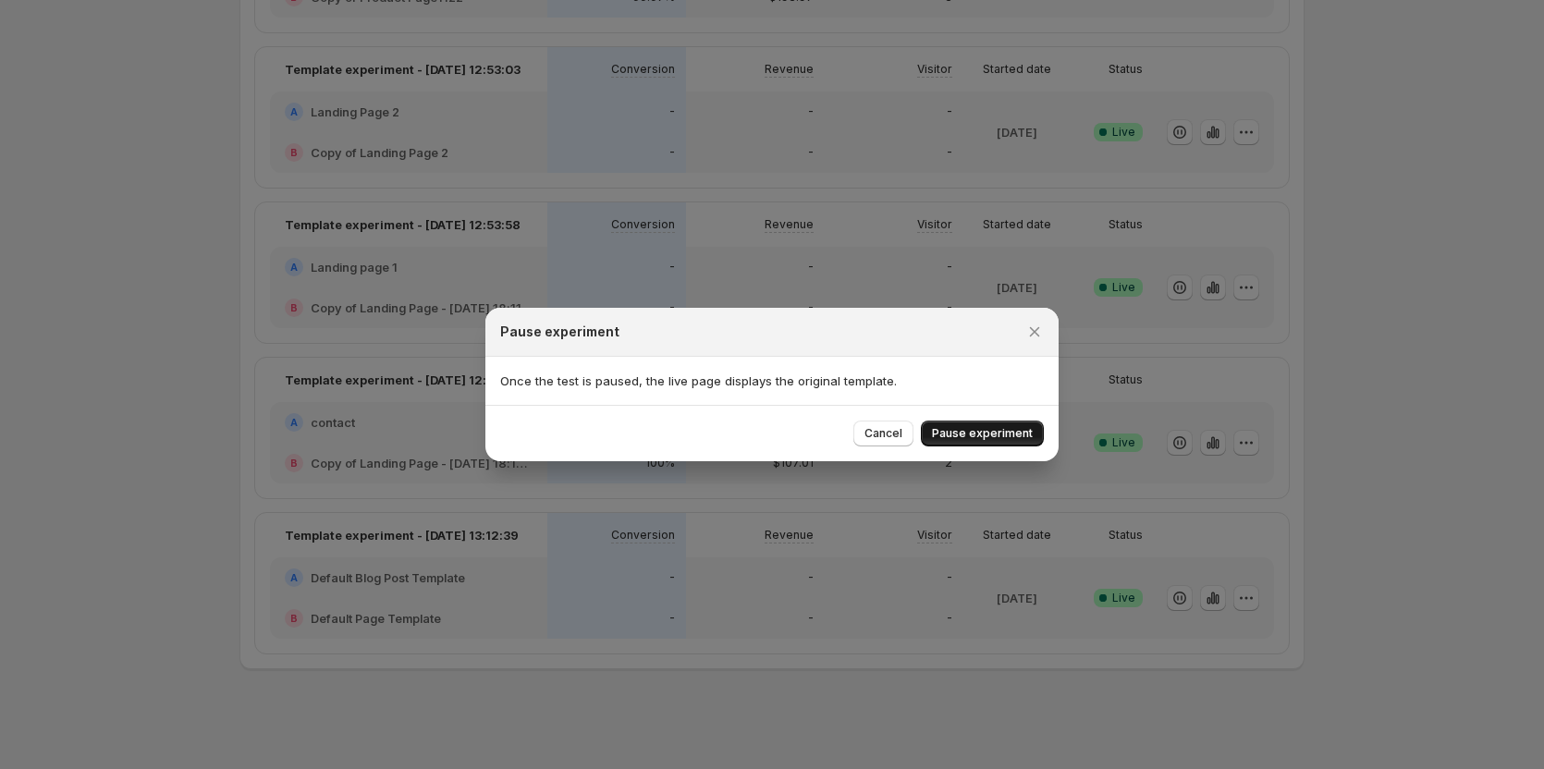
click at [980, 438] on span "Pause experiment" at bounding box center [982, 433] width 101 height 15
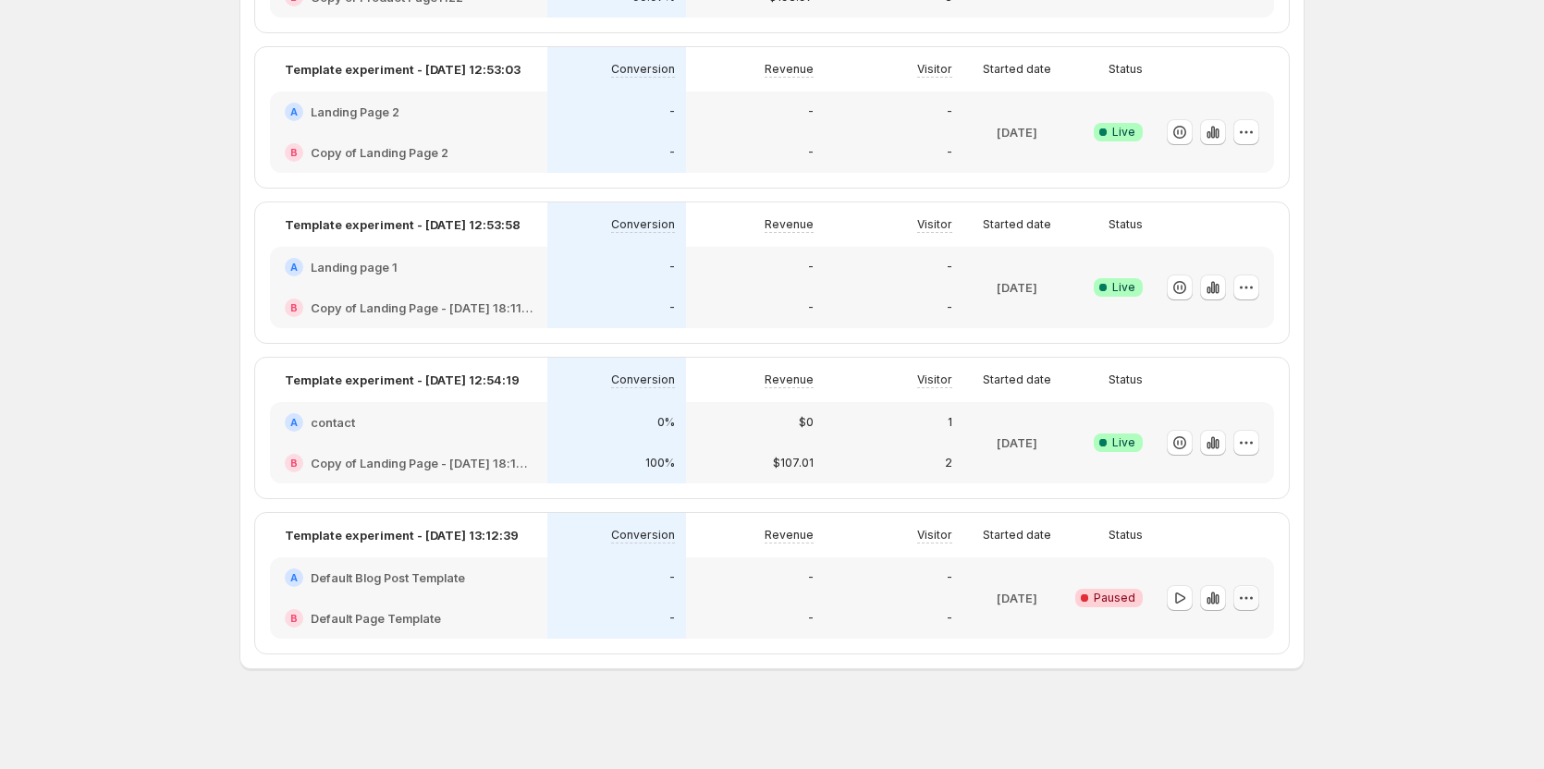
click at [1251, 600] on icon "button" at bounding box center [1246, 598] width 18 height 18
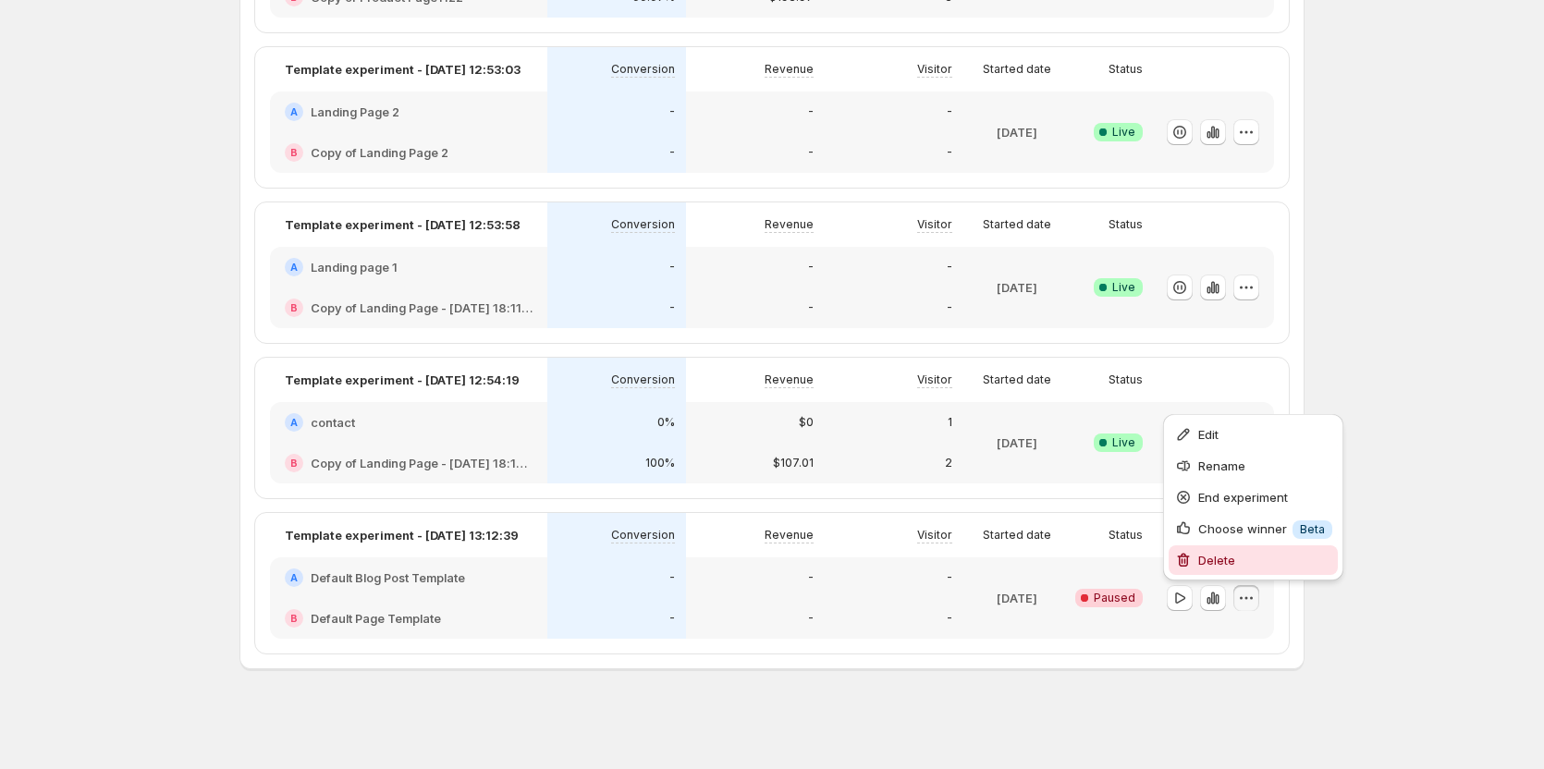
click at [1203, 564] on span "Delete" at bounding box center [1217, 560] width 37 height 15
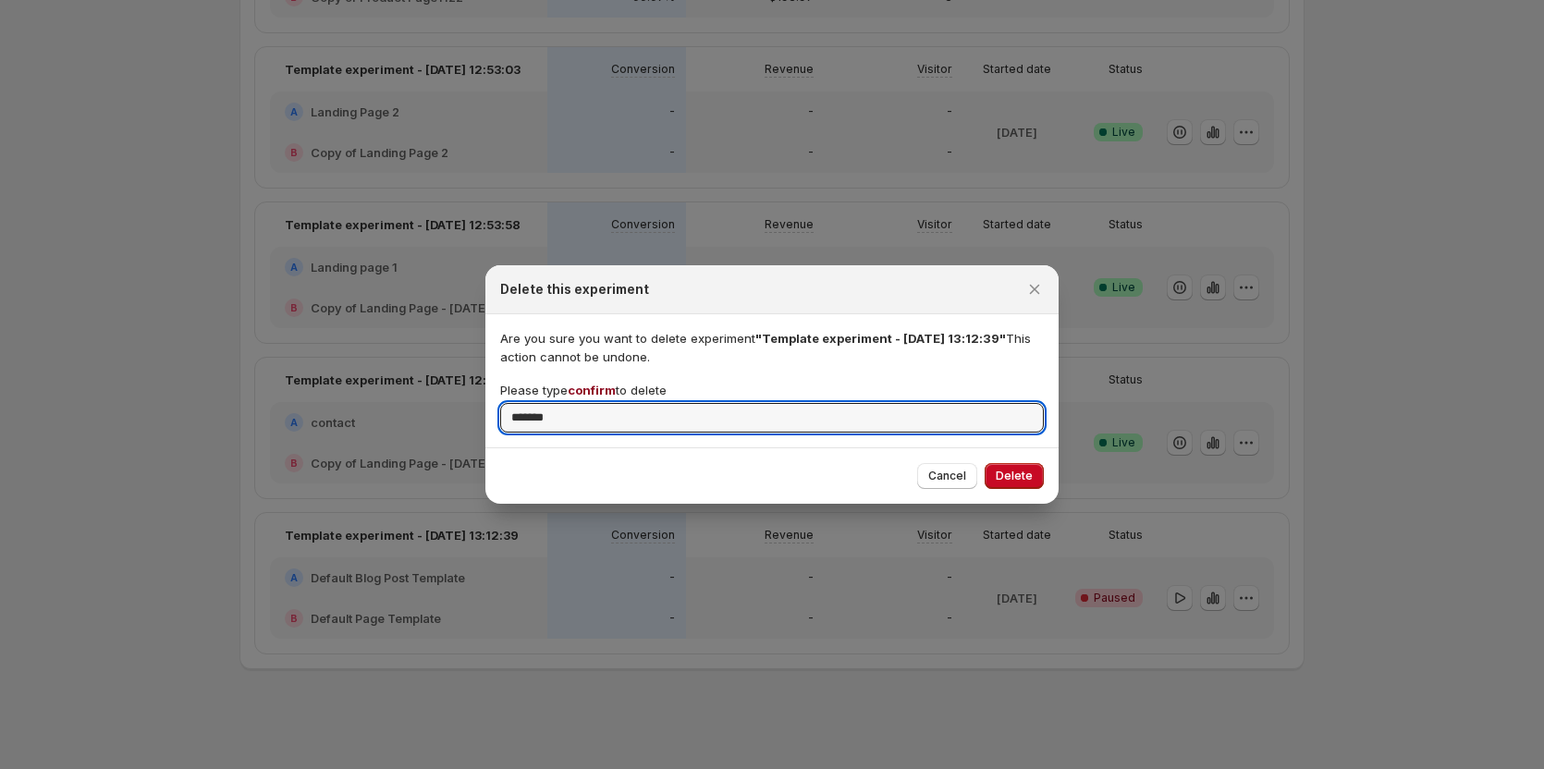
type input "*******"
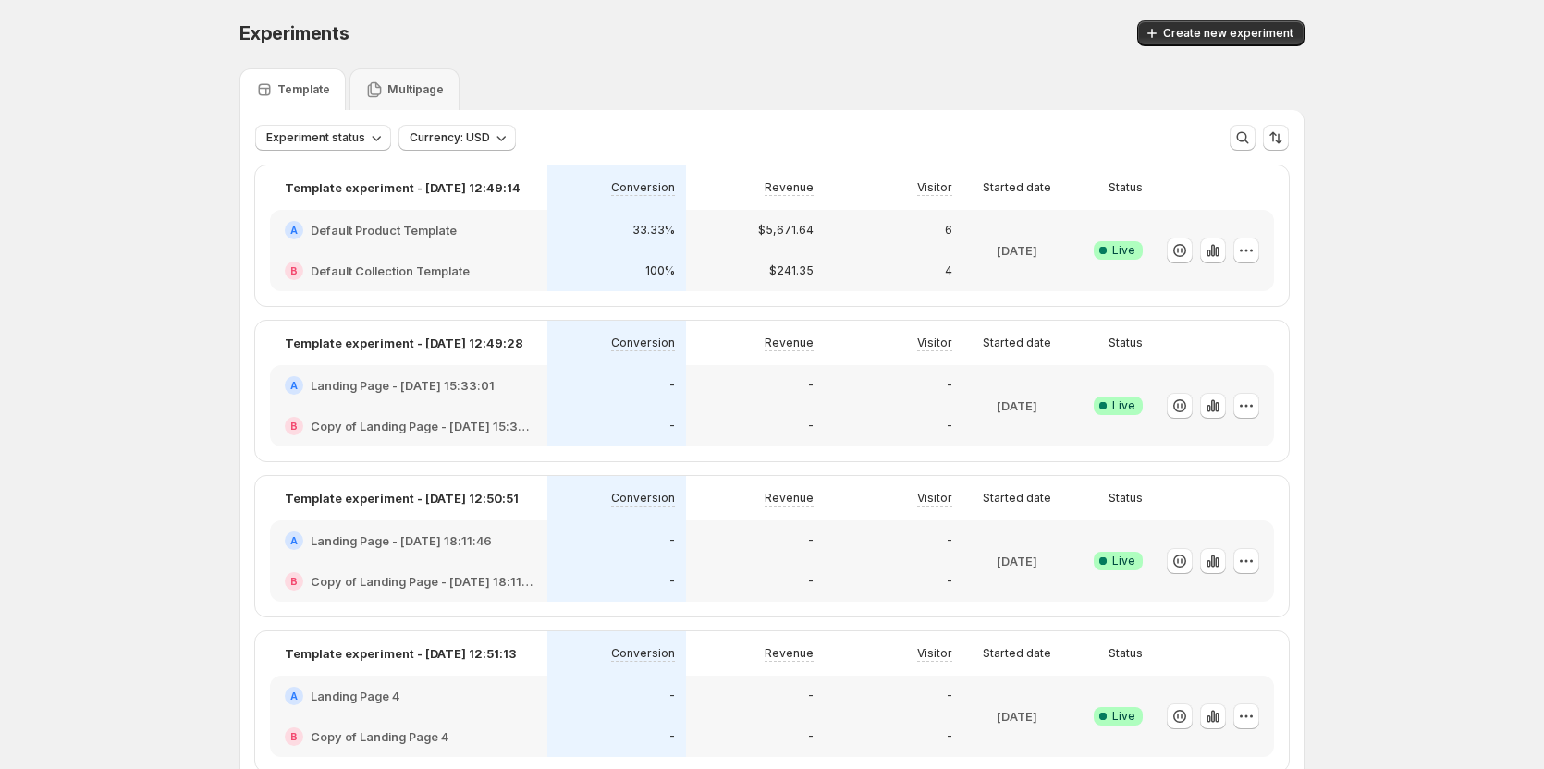
scroll to position [0, 0]
click at [1175, 404] on icon "button" at bounding box center [1180, 408] width 18 height 18
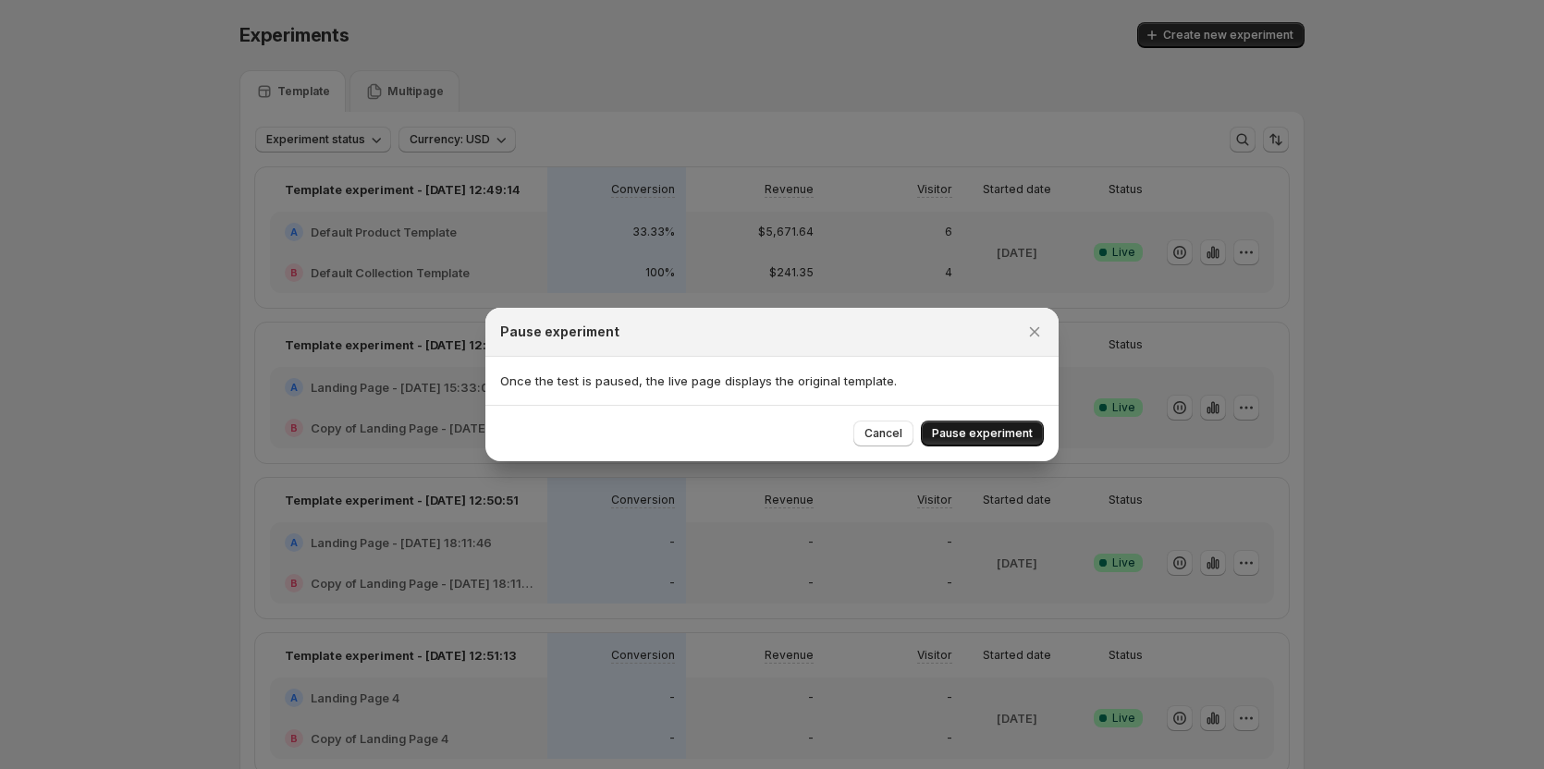
click at [969, 436] on span "Pause experiment" at bounding box center [982, 433] width 101 height 15
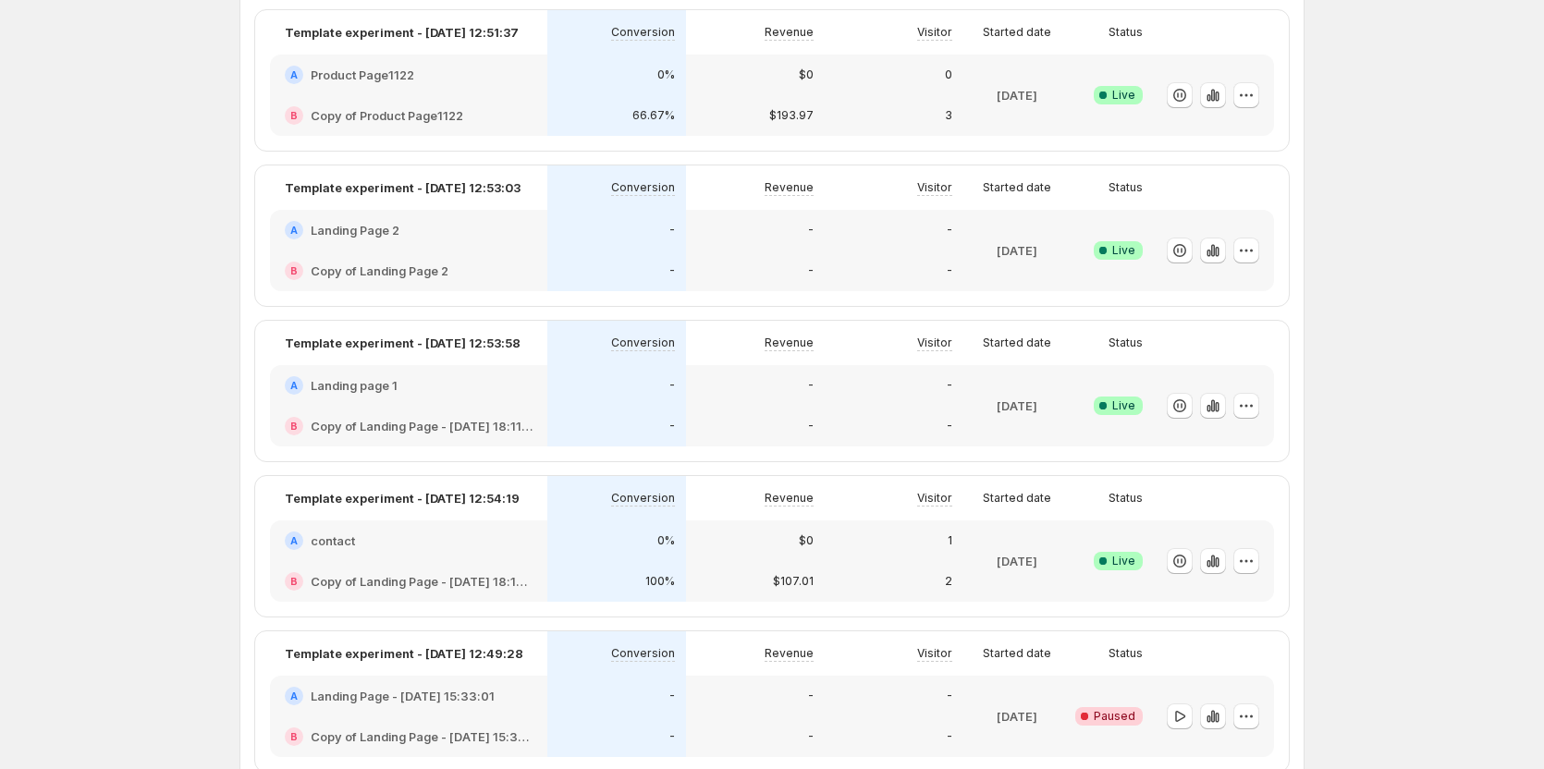
scroll to position [742, 0]
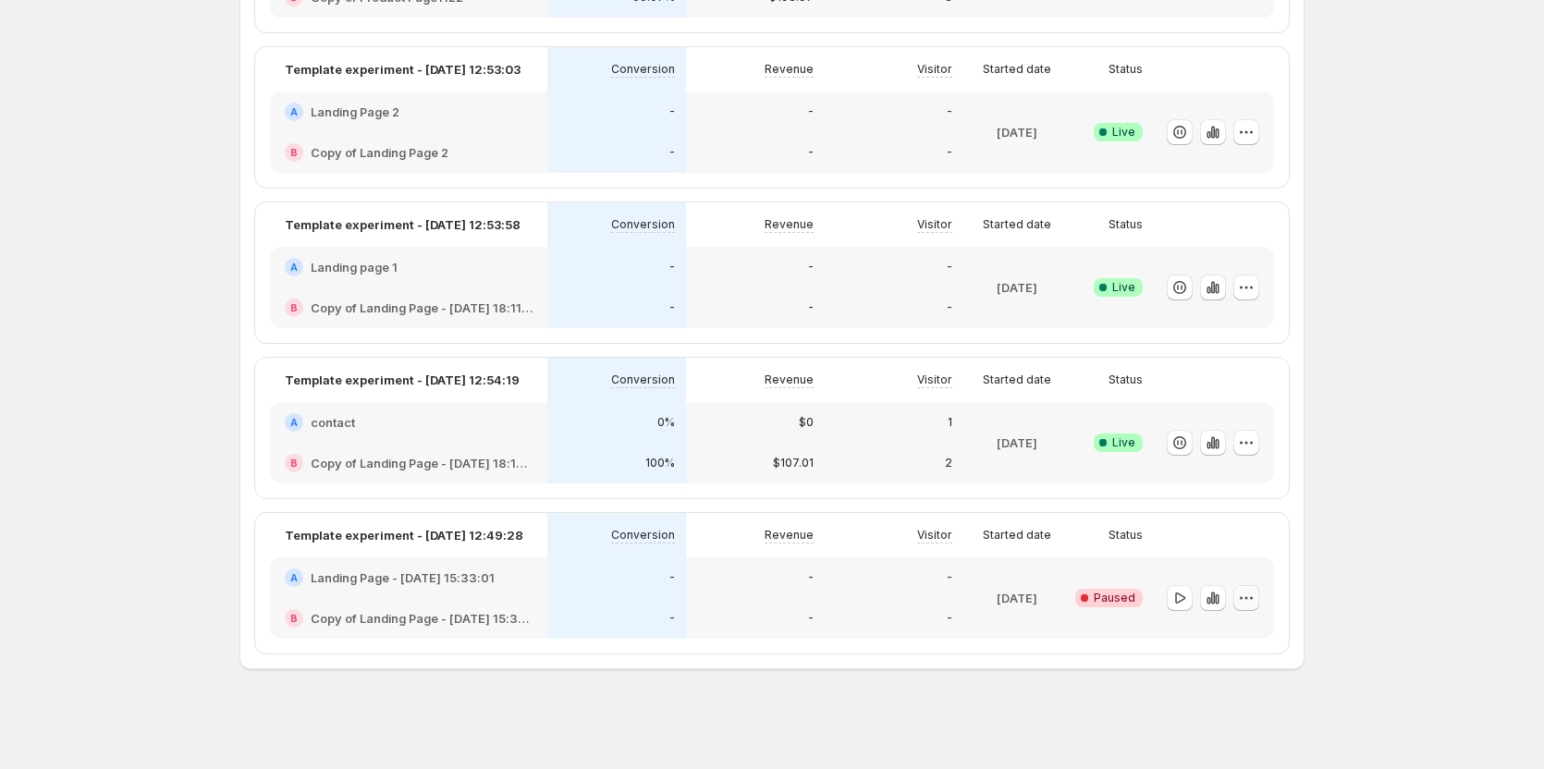
click at [1248, 594] on icon "button" at bounding box center [1246, 598] width 18 height 18
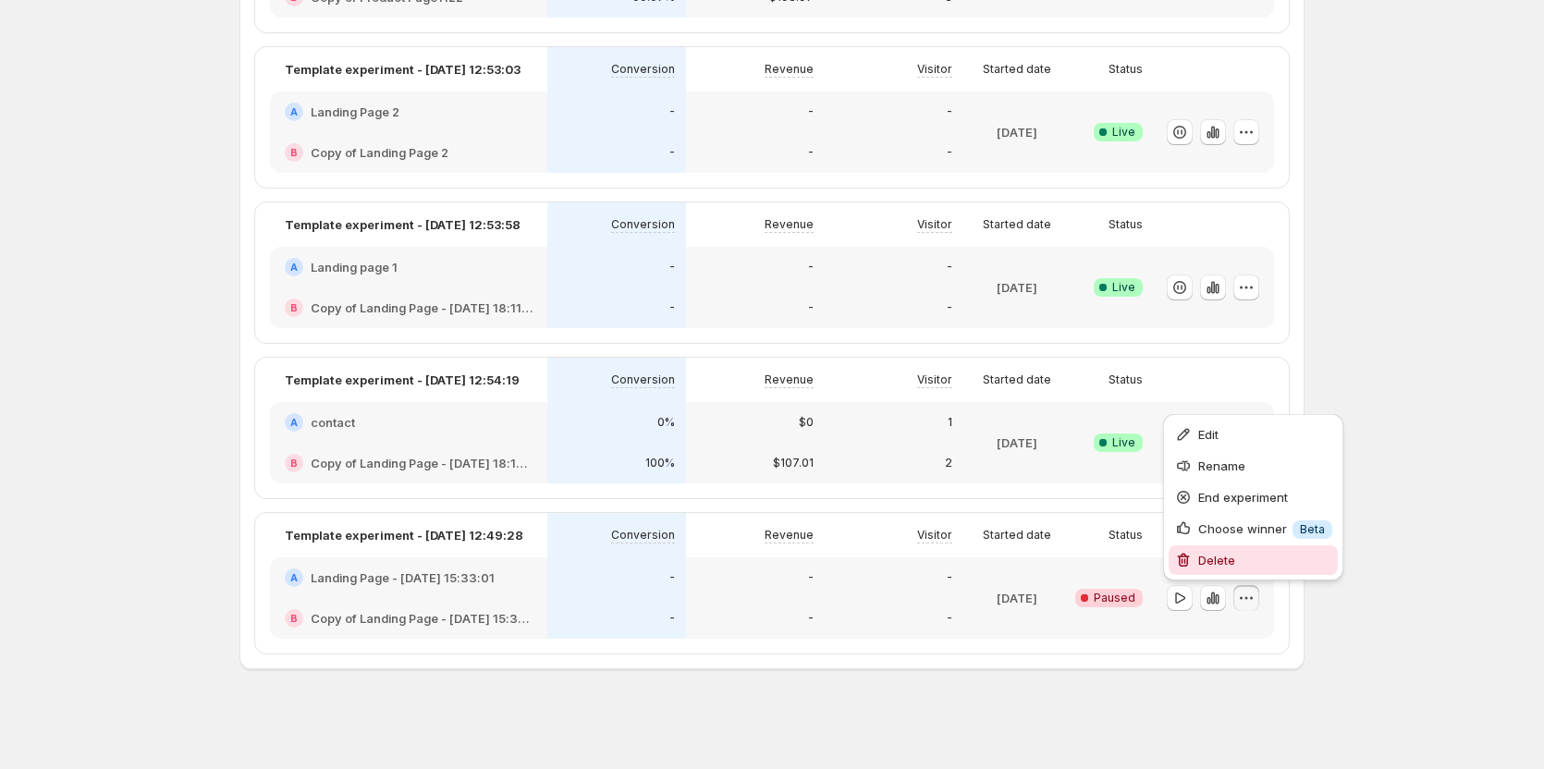
click at [1207, 565] on span "Delete" at bounding box center [1217, 560] width 37 height 15
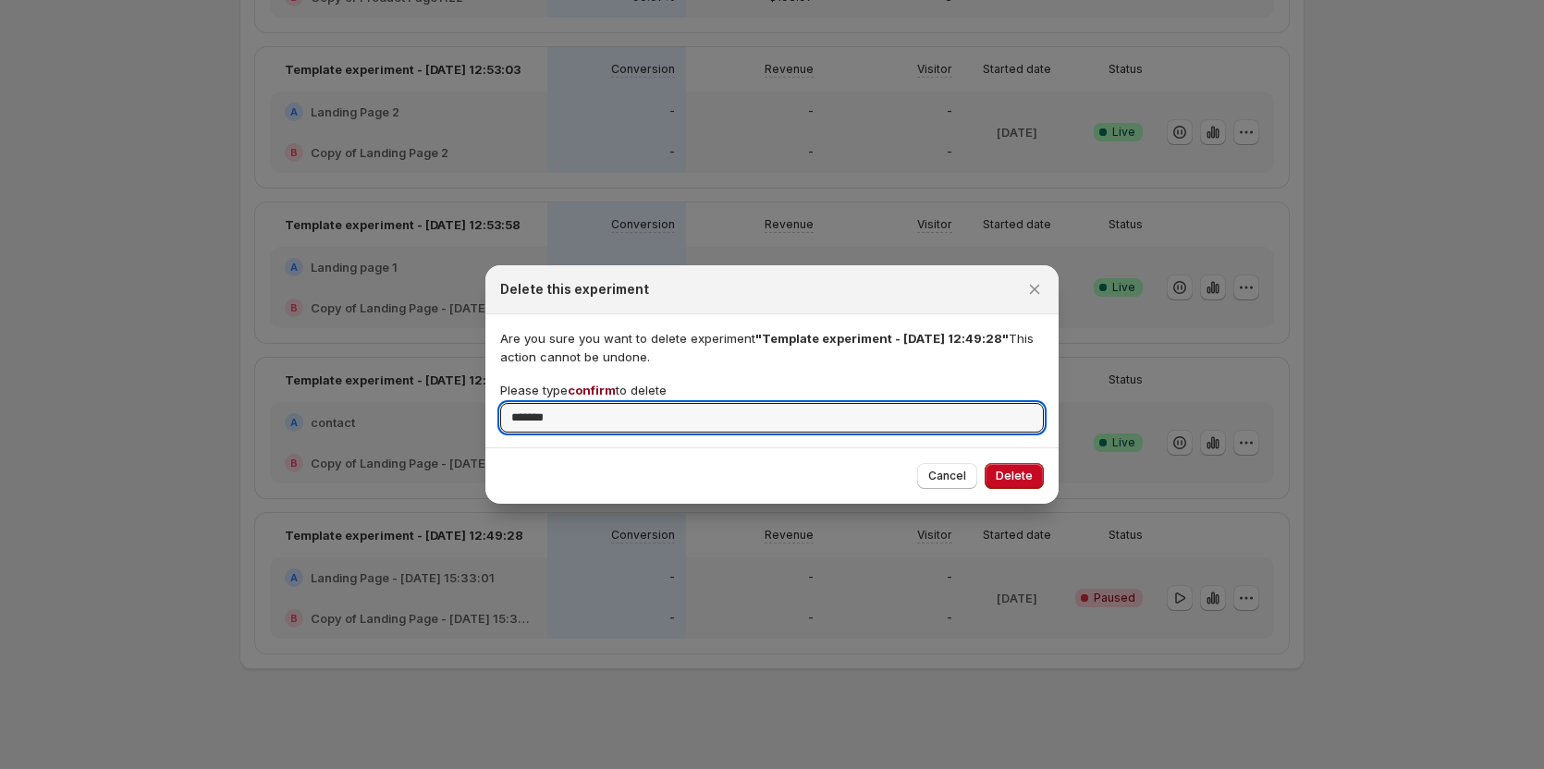
type input "*******"
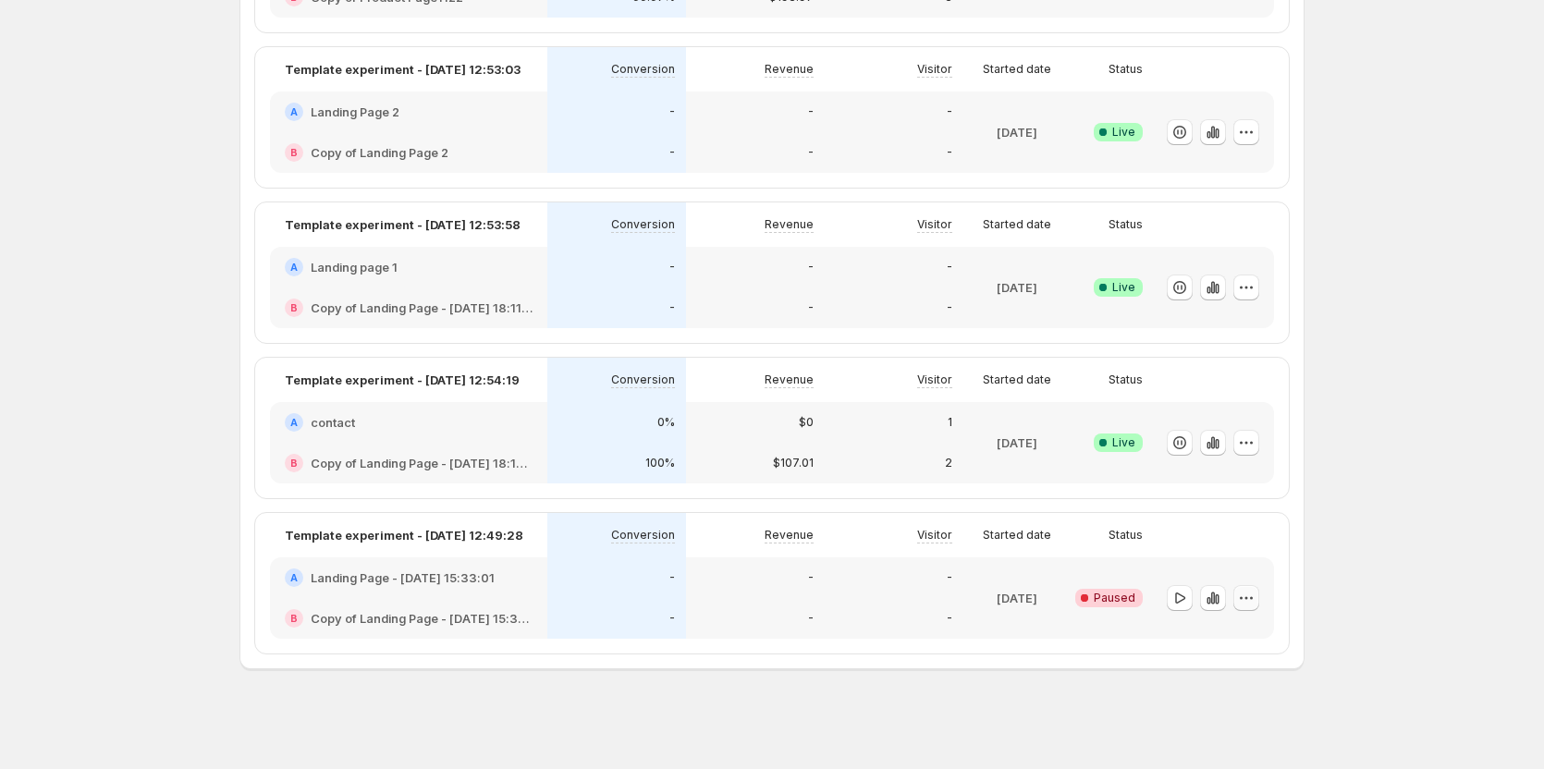
click at [1252, 592] on icon "button" at bounding box center [1246, 598] width 18 height 18
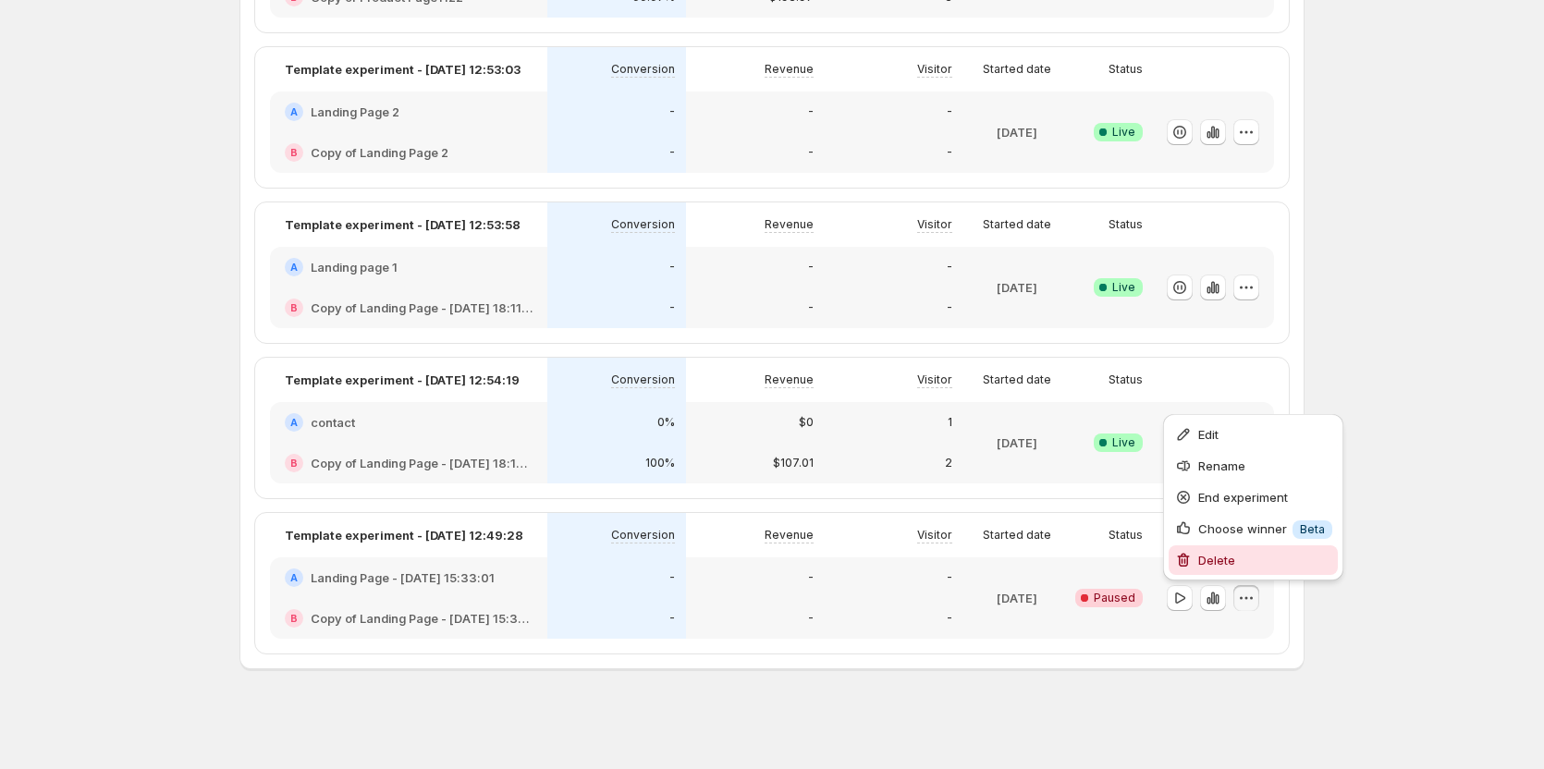
click at [1204, 559] on span "Delete" at bounding box center [1217, 560] width 37 height 15
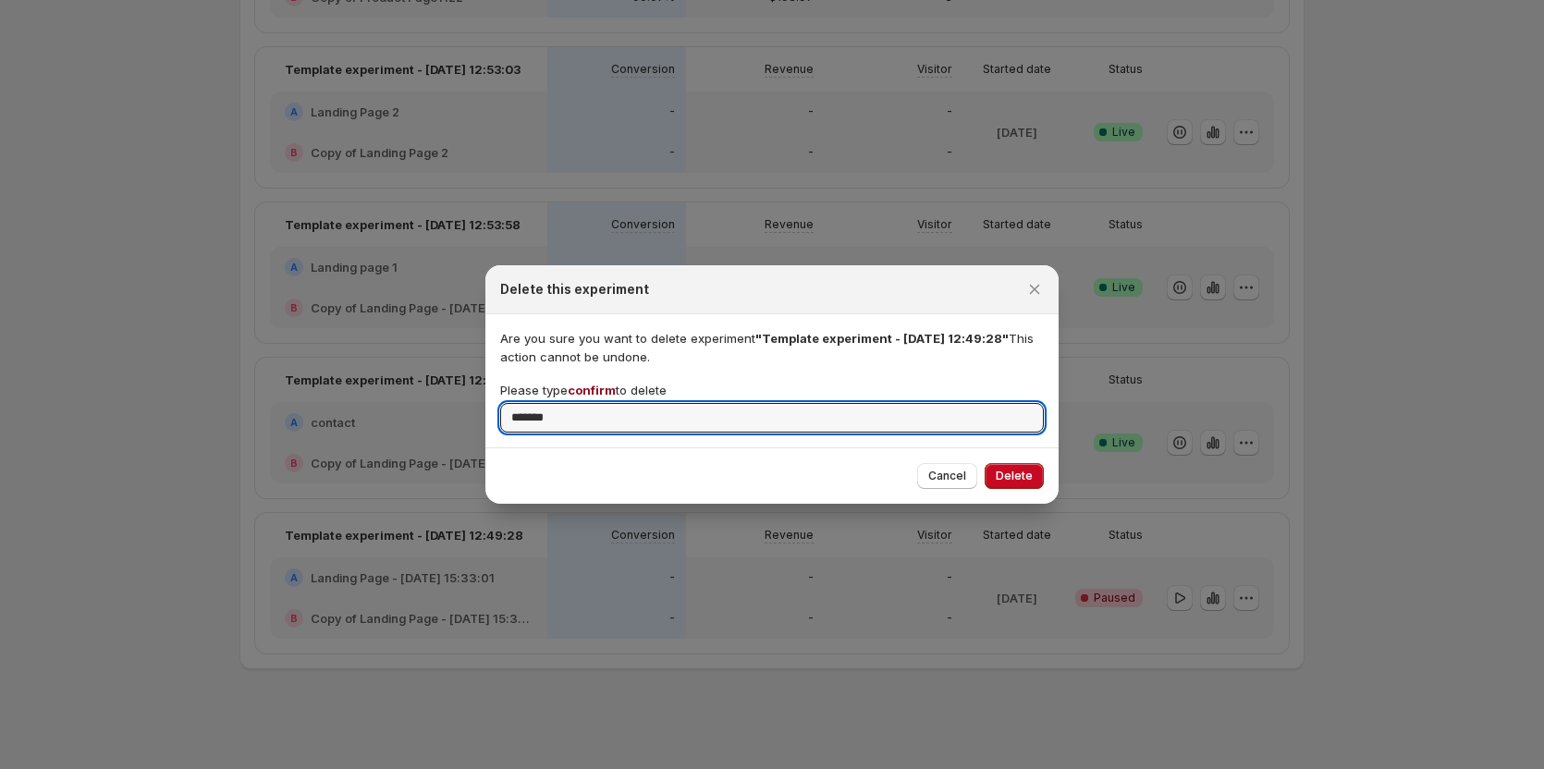
type input "*******"
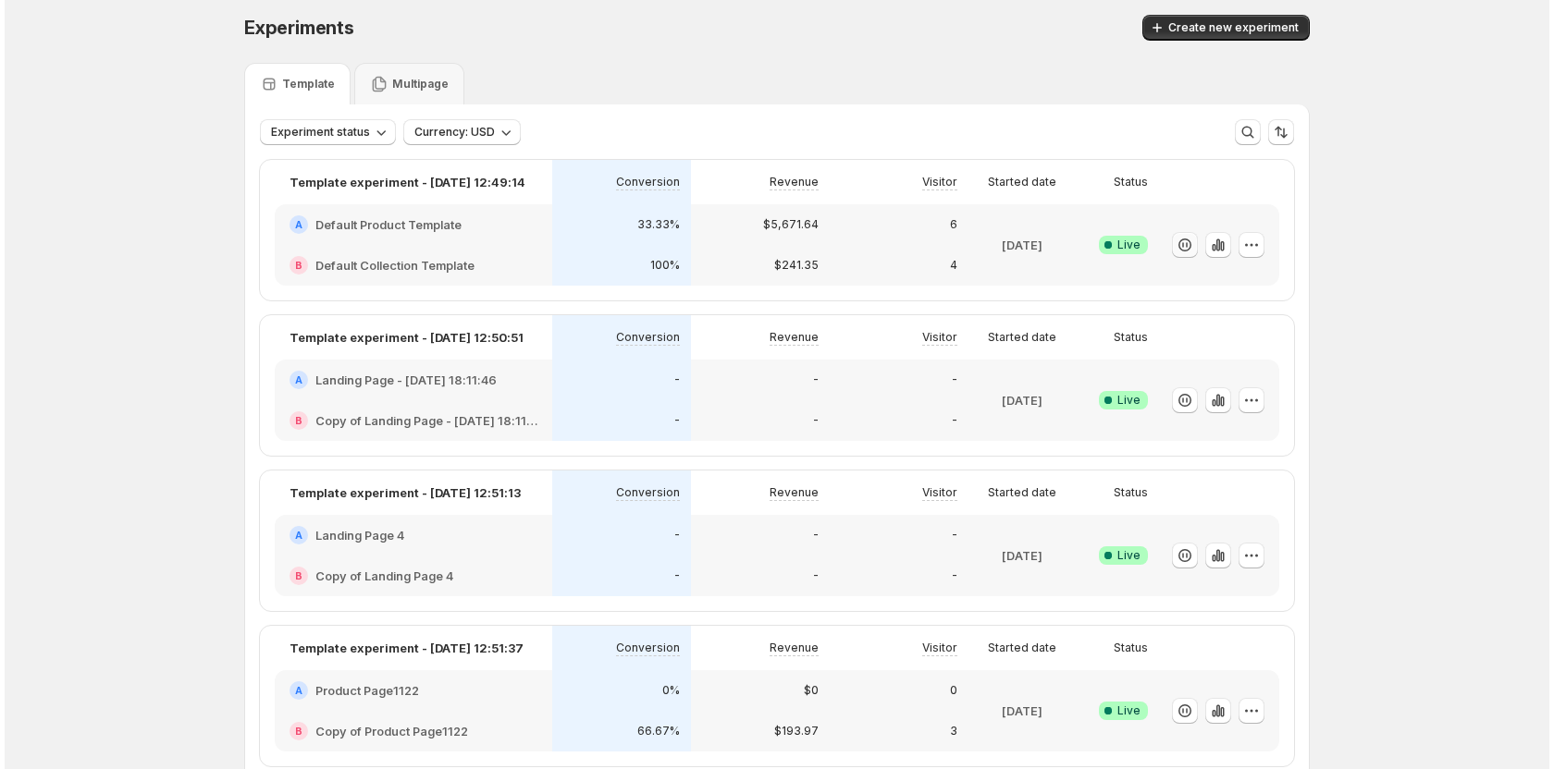
scroll to position [0, 0]
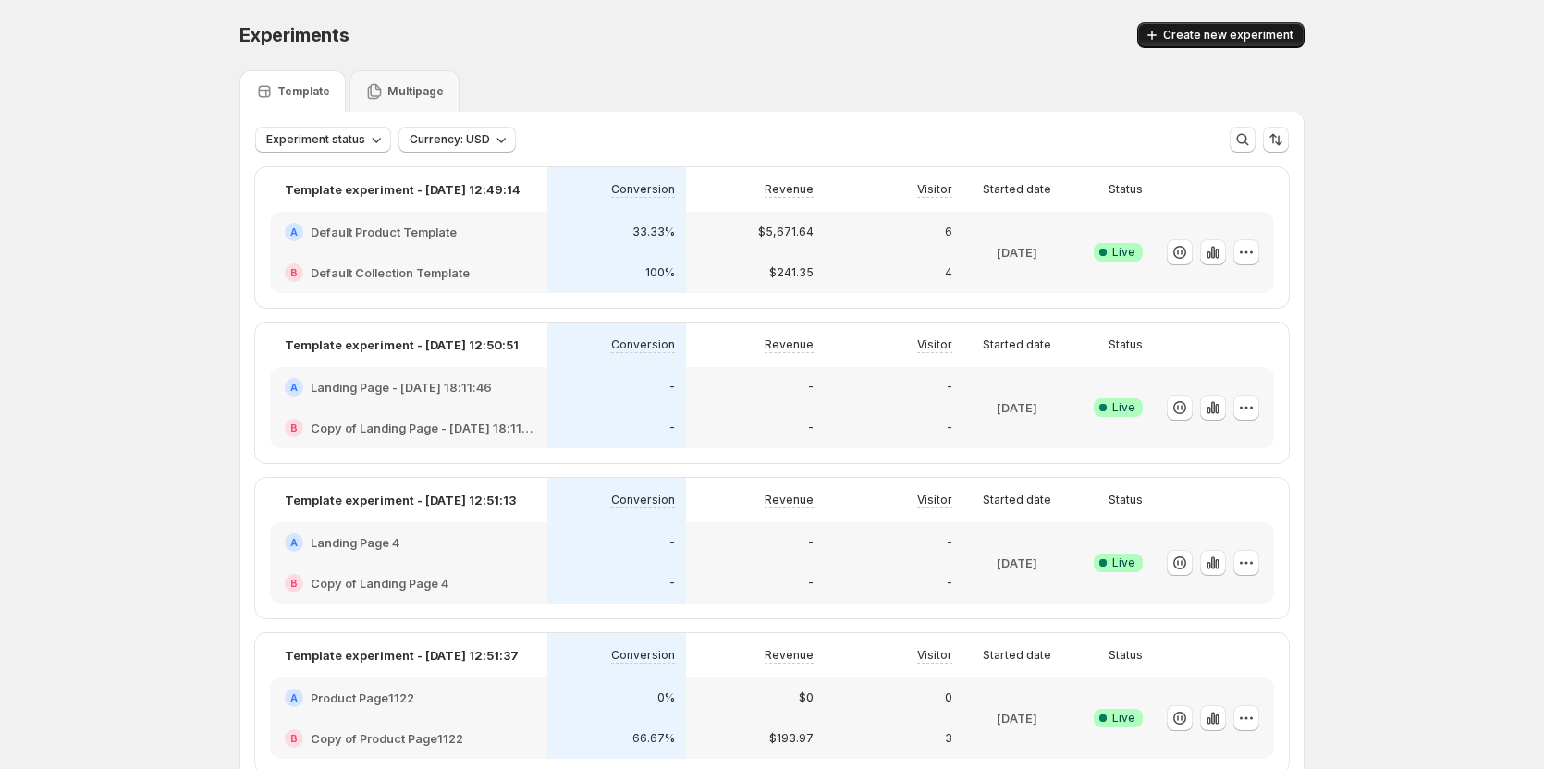
click at [1241, 25] on button "Create new experiment" at bounding box center [1220, 35] width 167 height 26
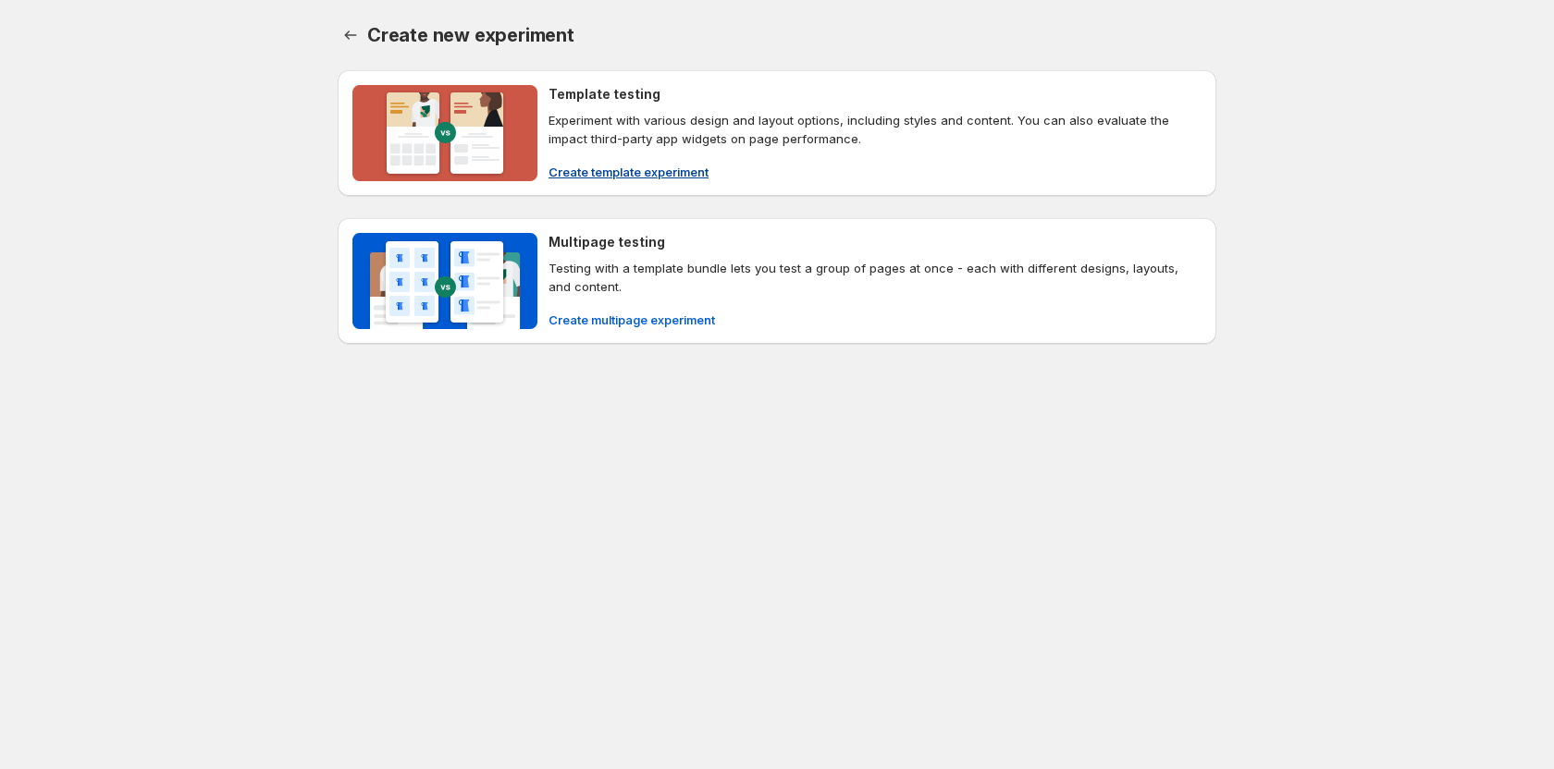
click at [593, 182] on button "Create template experiment" at bounding box center [628, 172] width 182 height 30
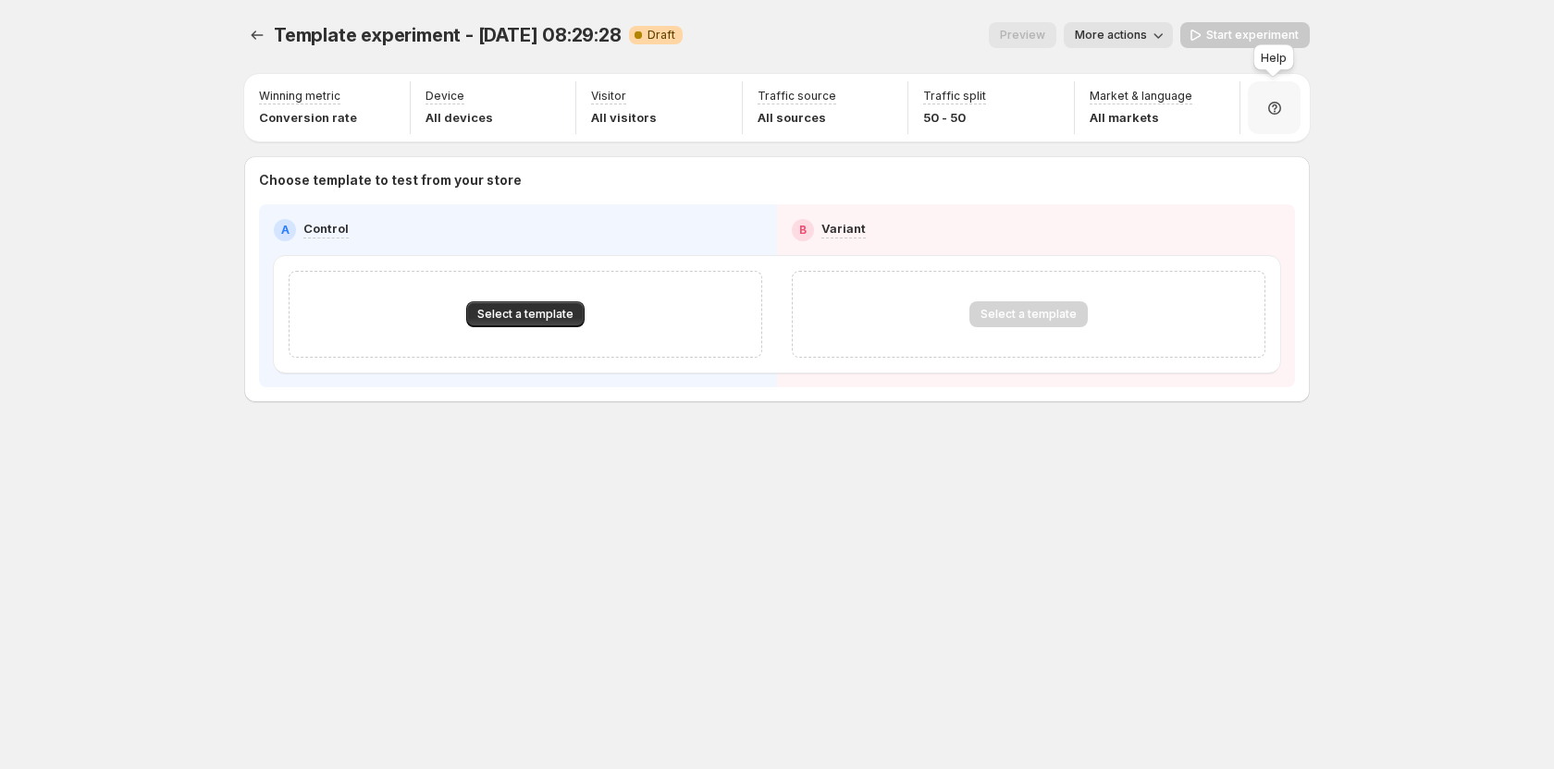
click at [1273, 105] on icon at bounding box center [1275, 107] width 6 height 6
click at [1283, 153] on span "Setup guide" at bounding box center [1267, 160] width 69 height 15
